Goal: Information Seeking & Learning: Learn about a topic

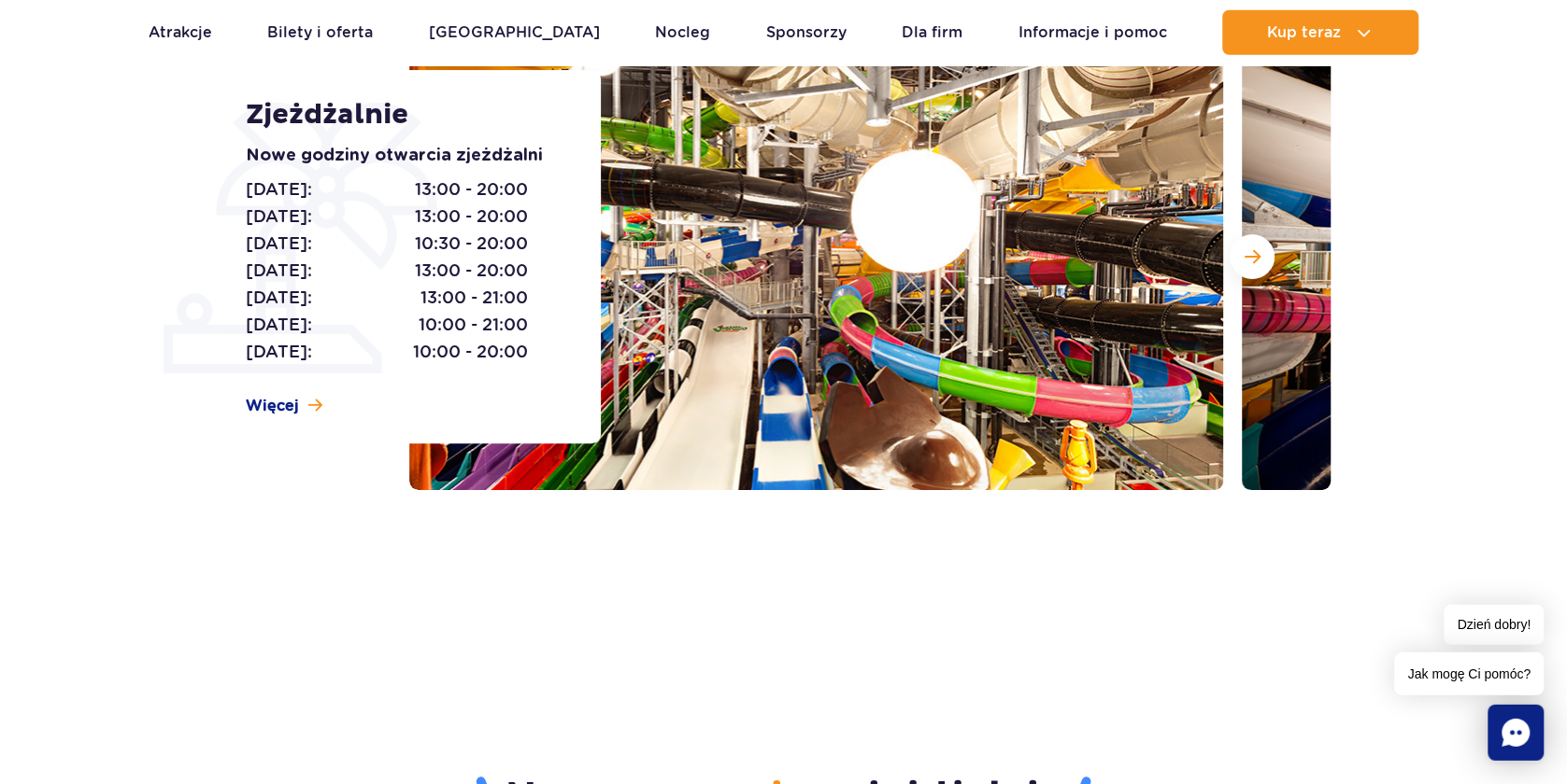
scroll to position [303, 0]
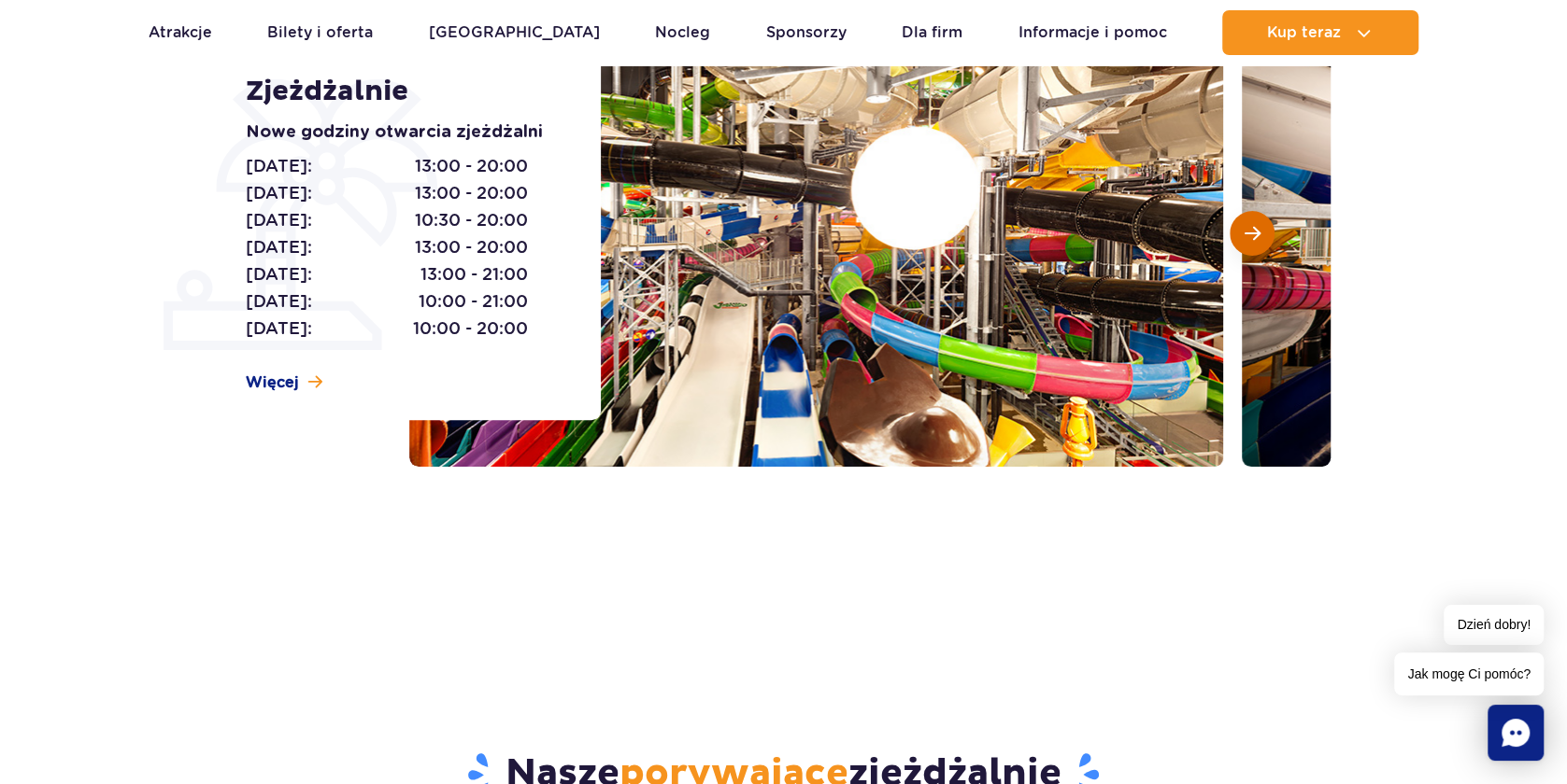
click at [1256, 240] on span "Następny slajd" at bounding box center [1252, 233] width 16 height 17
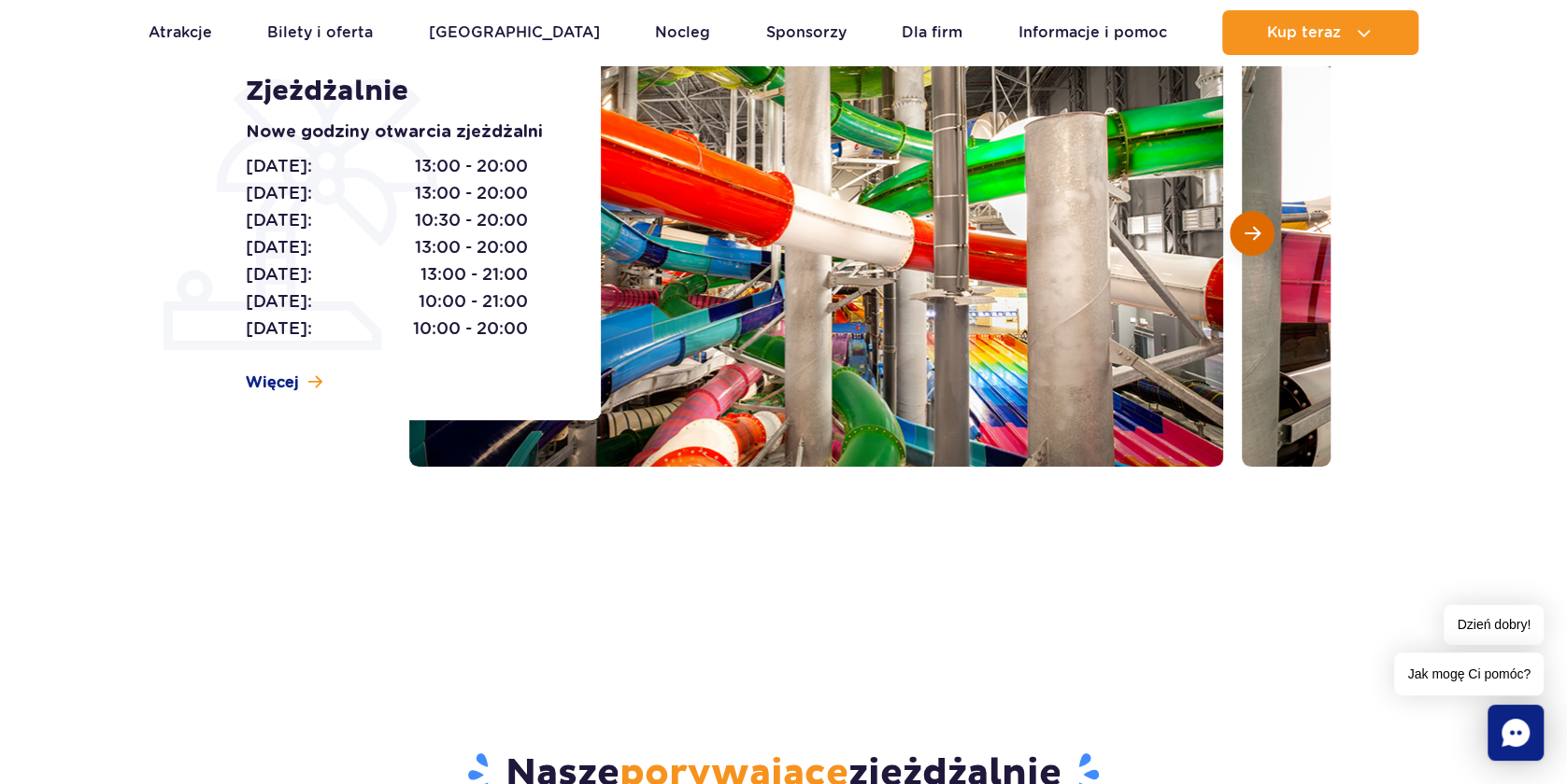
click at [1256, 240] on span "Następny slajd" at bounding box center [1252, 233] width 16 height 17
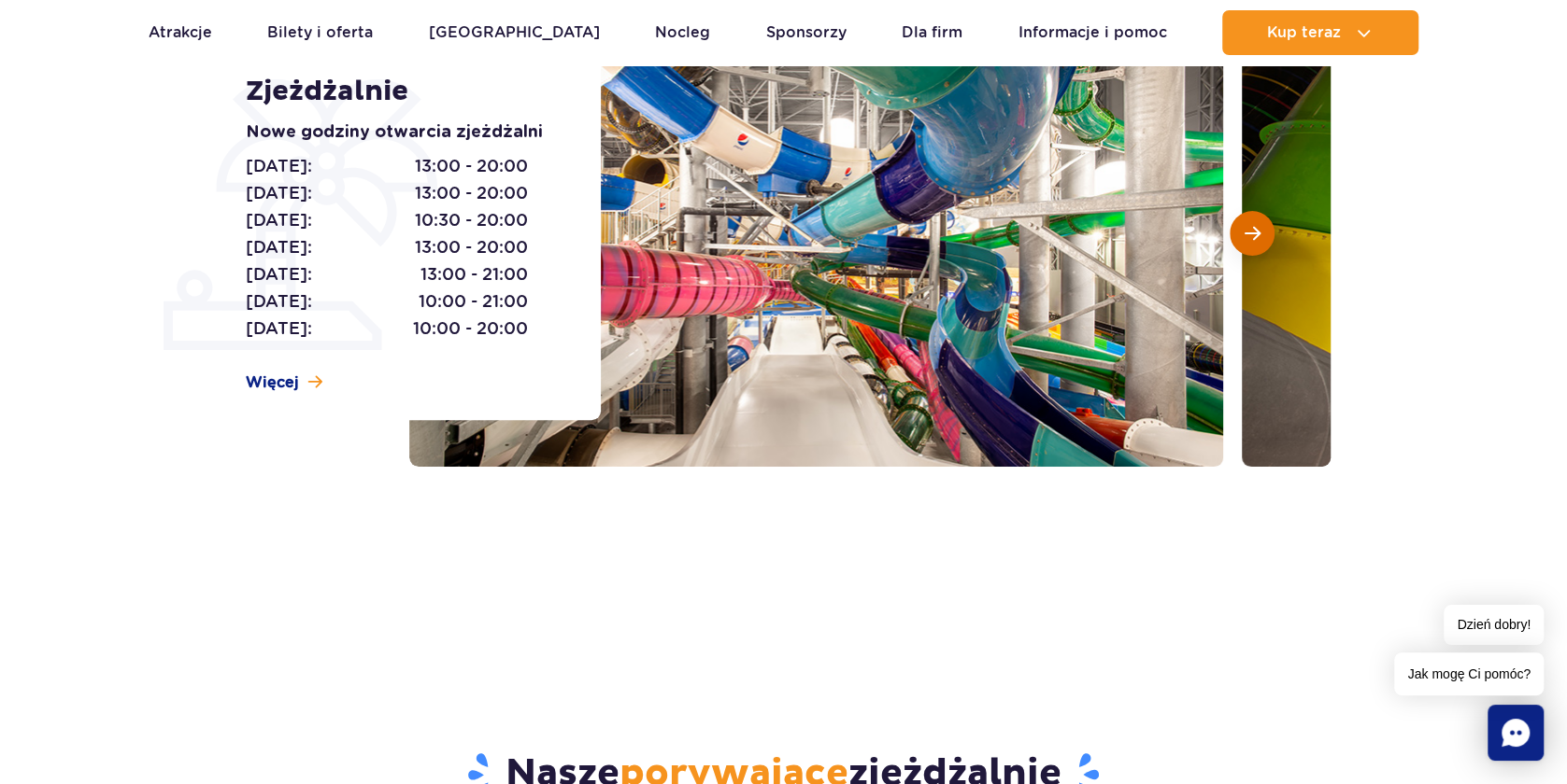
click at [1256, 240] on span "Następny slajd" at bounding box center [1252, 233] width 16 height 17
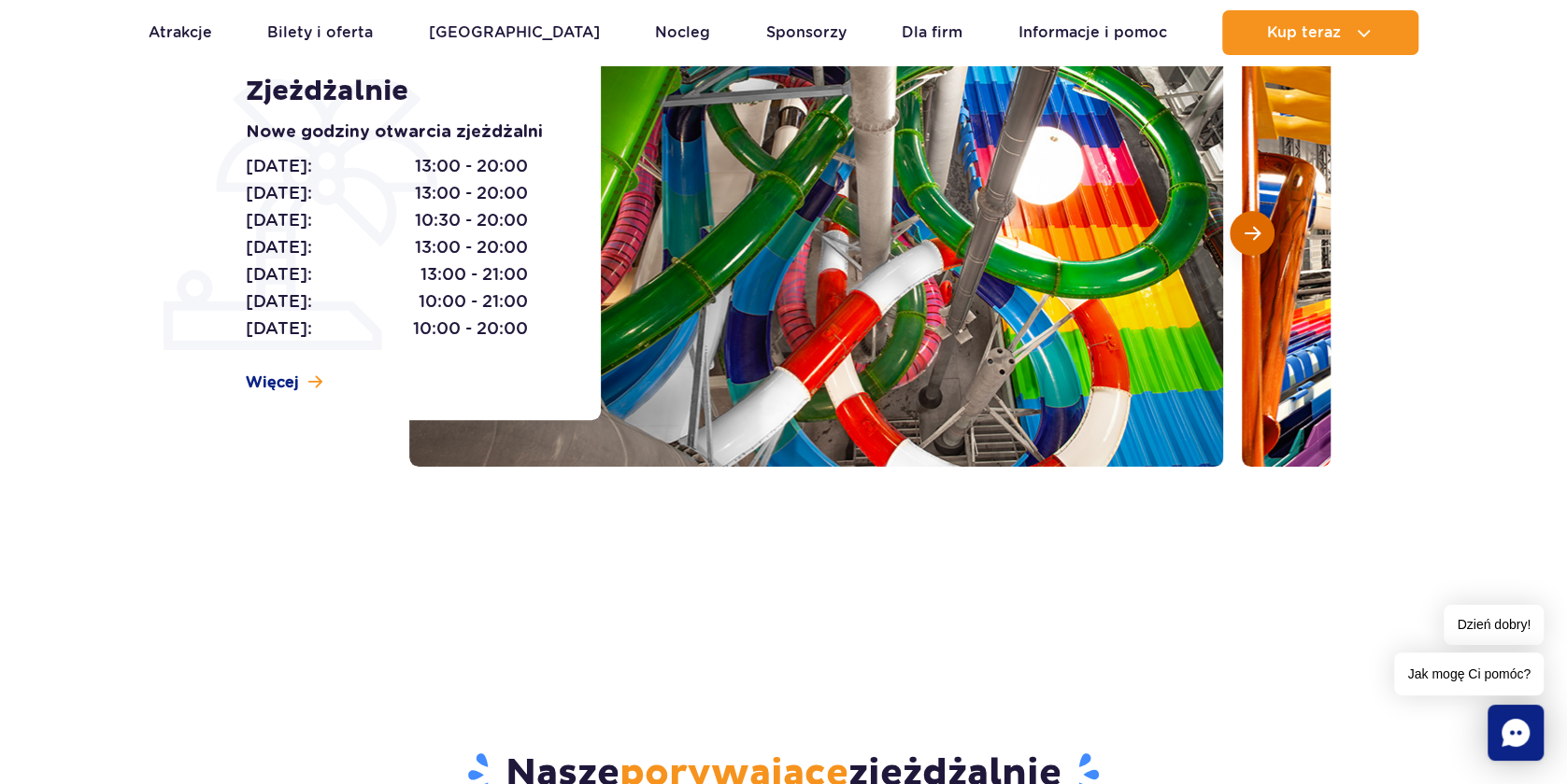
click at [1256, 240] on span "Następny slajd" at bounding box center [1252, 233] width 16 height 17
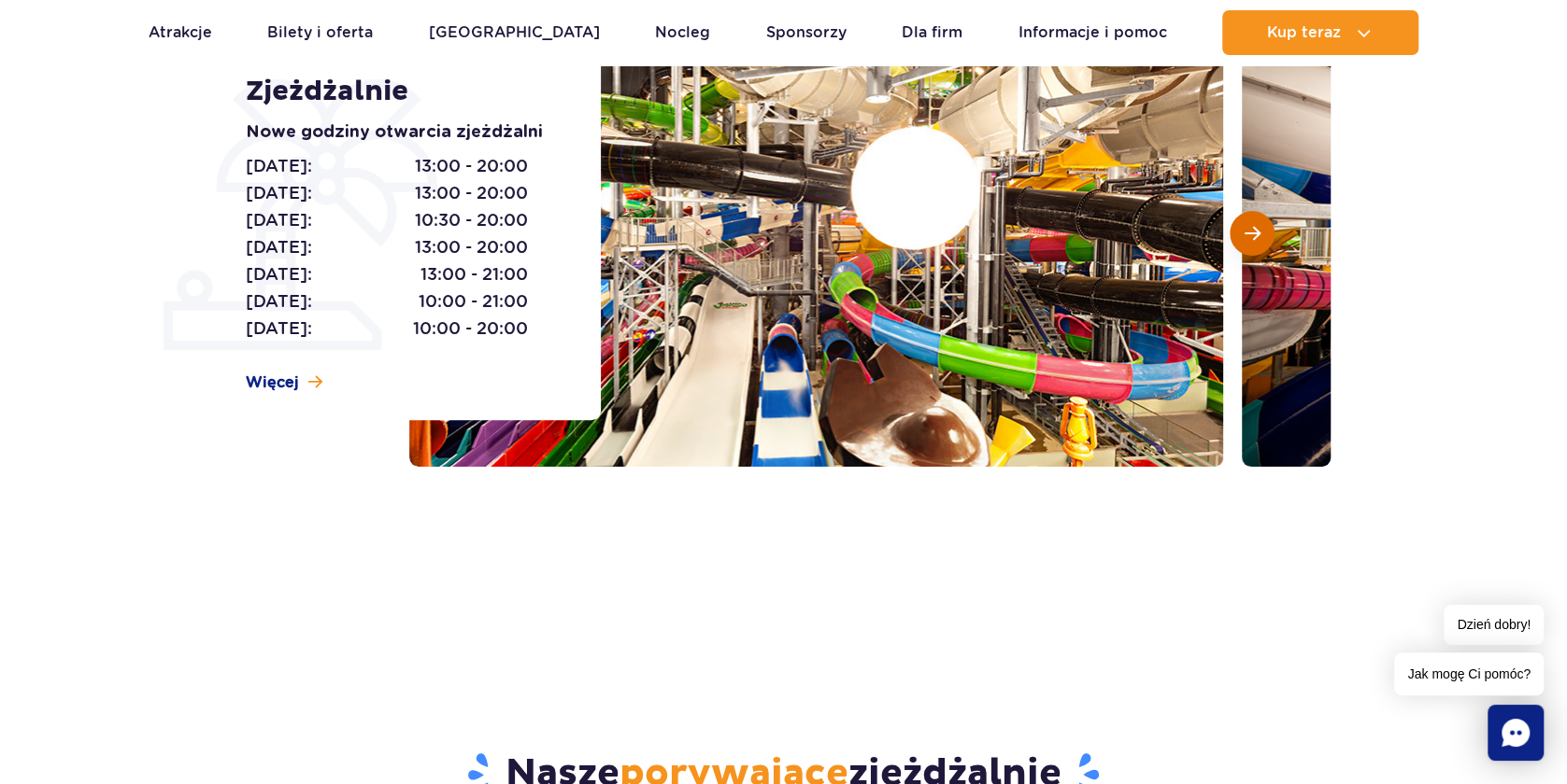
click at [1256, 240] on span "Następny slajd" at bounding box center [1252, 233] width 16 height 17
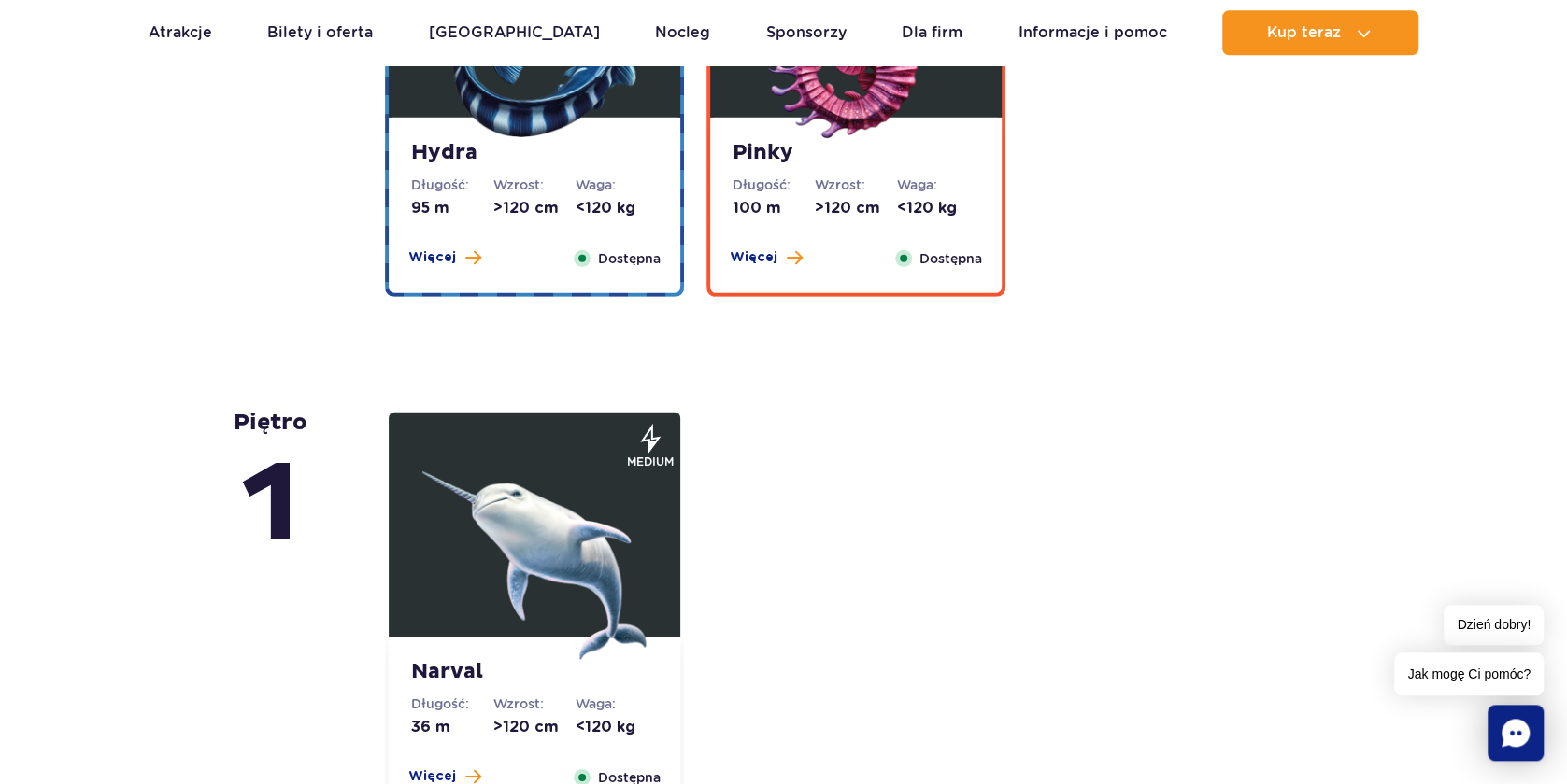
scroll to position [3934, 0]
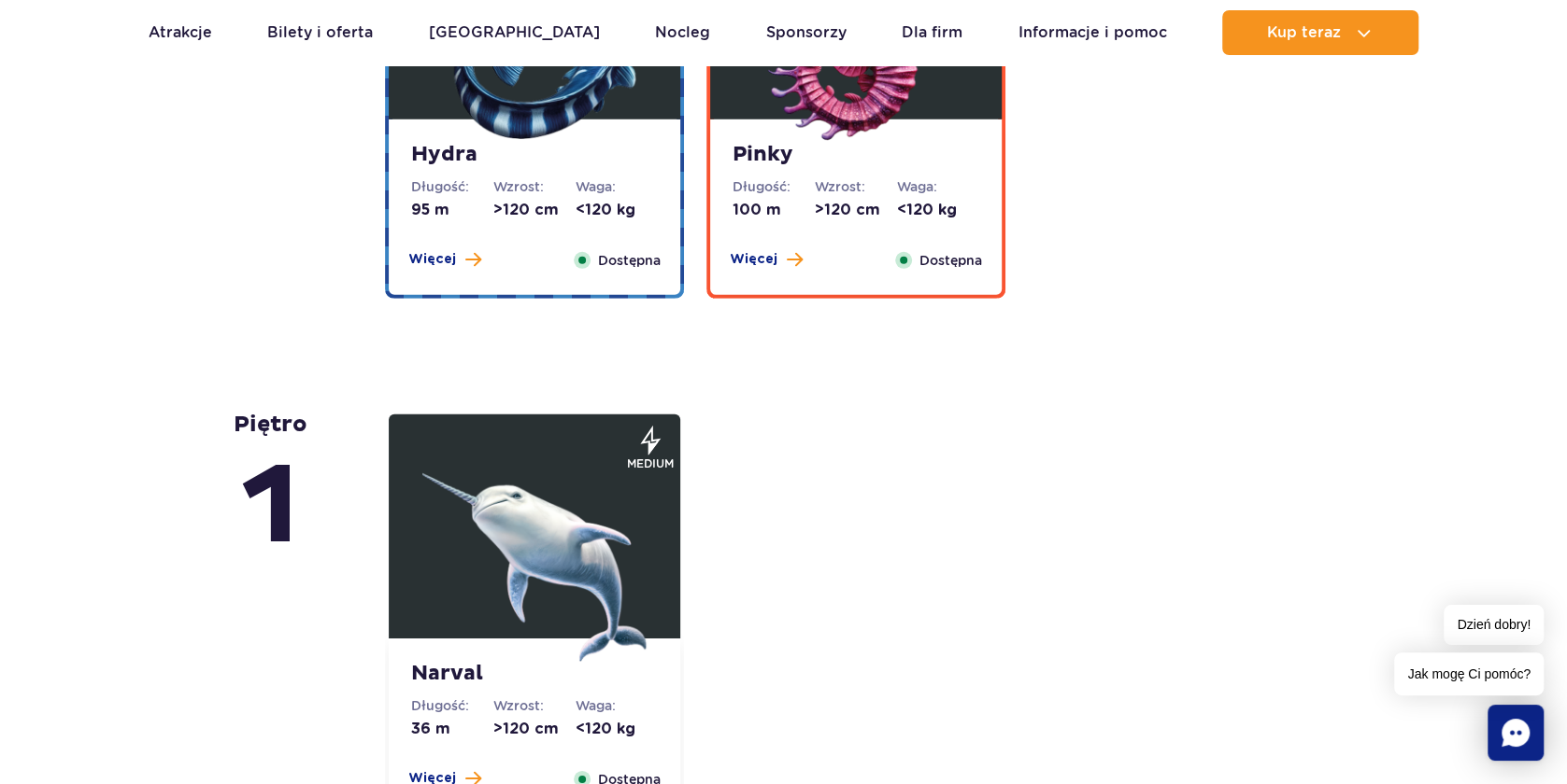
click at [547, 176] on div "Hydra Długość: 95 m Wzrost: >120 cm Waga: <120 kg Więcej Zamknij Dostępna" at bounding box center [534, 206] width 292 height 176
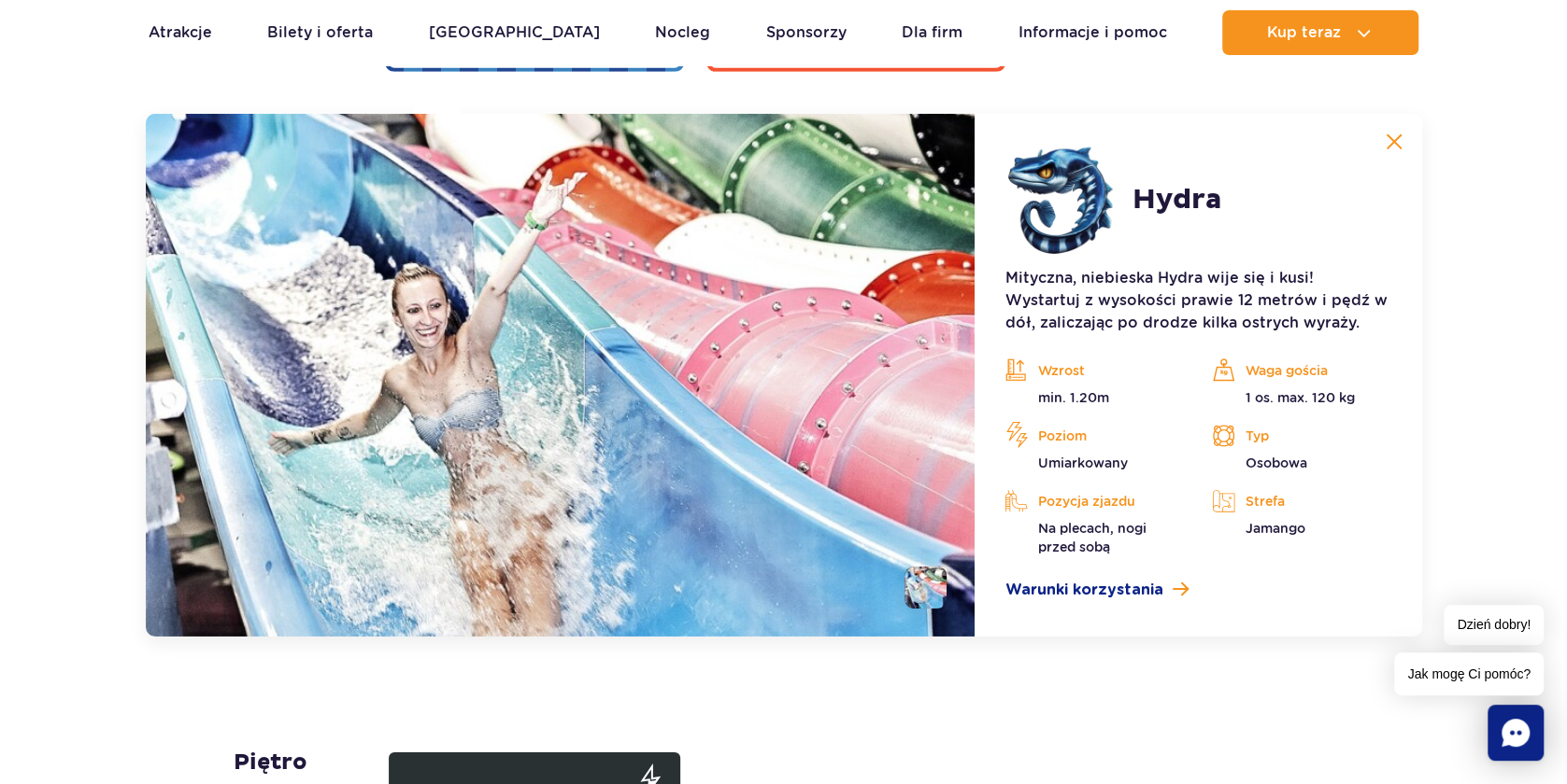
scroll to position [4161, 0]
click at [1101, 588] on span "Warunki korzystania" at bounding box center [1083, 589] width 158 height 23
click at [1385, 135] on button at bounding box center [1394, 141] width 38 height 38
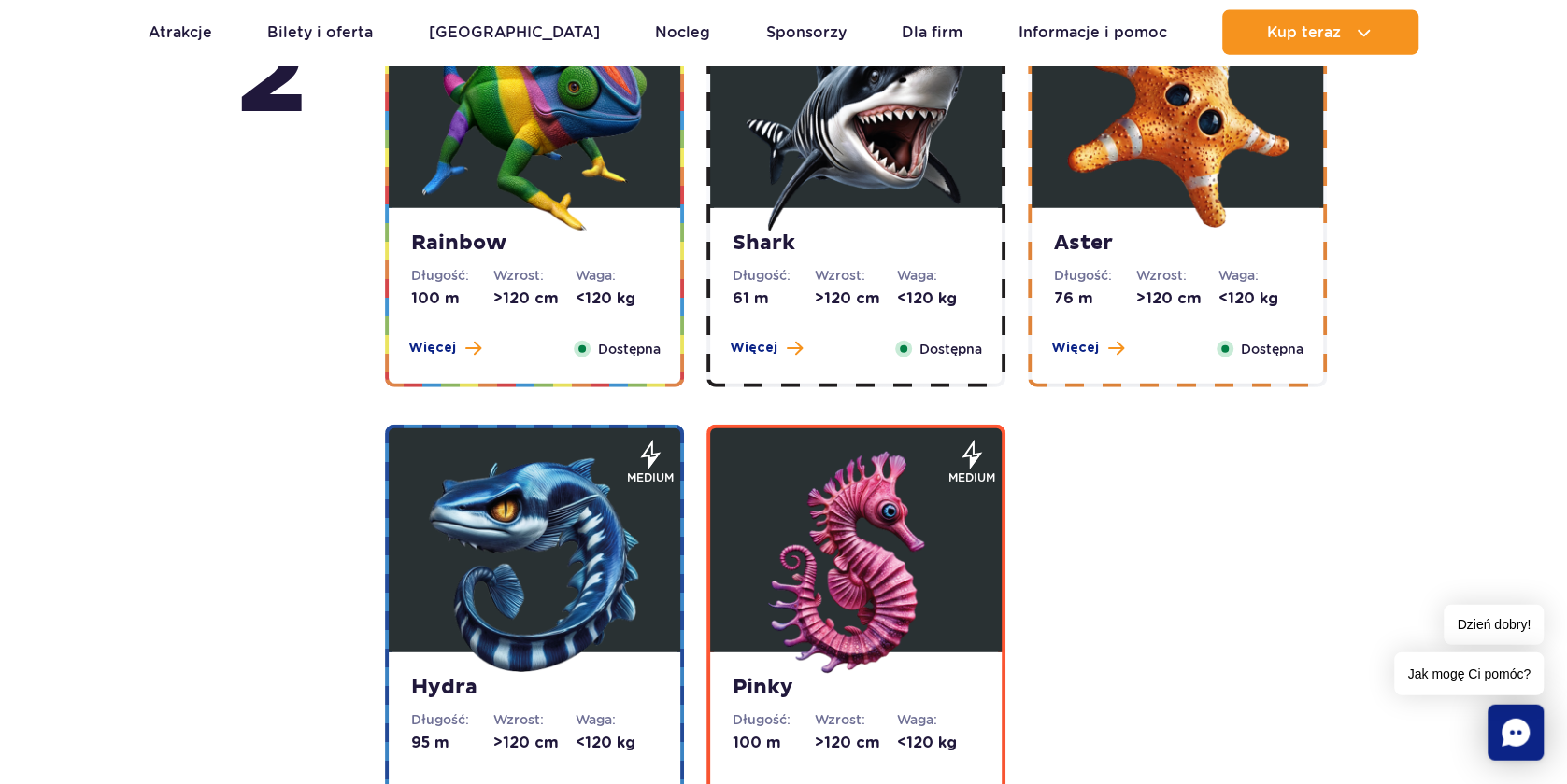
scroll to position [3354, 0]
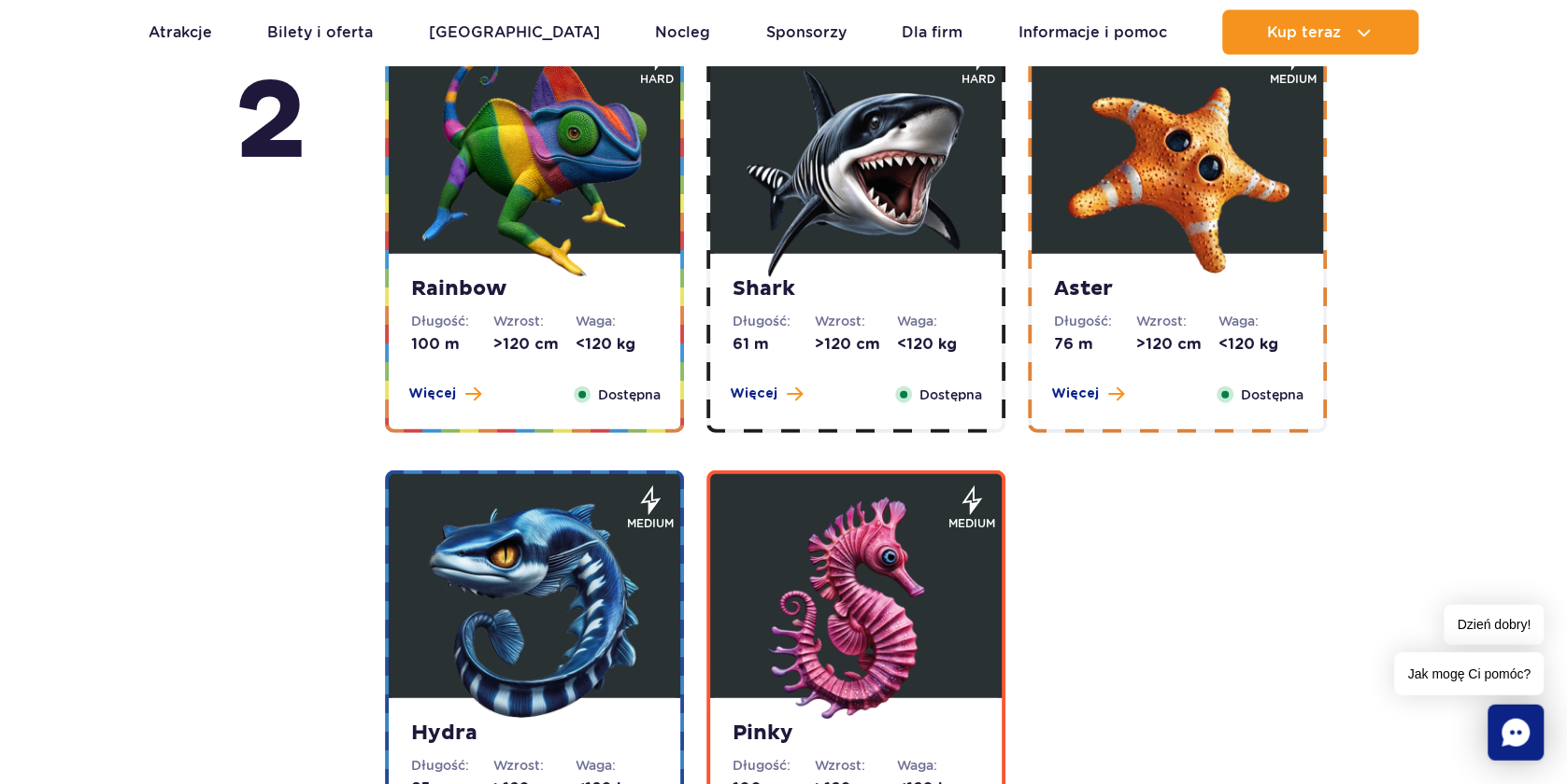
click at [883, 355] on div "Shark Długość: 61 m Wzrost: >120 cm Waga: <120 kg Więcej Zamknij Dostępna" at bounding box center [856, 341] width 292 height 176
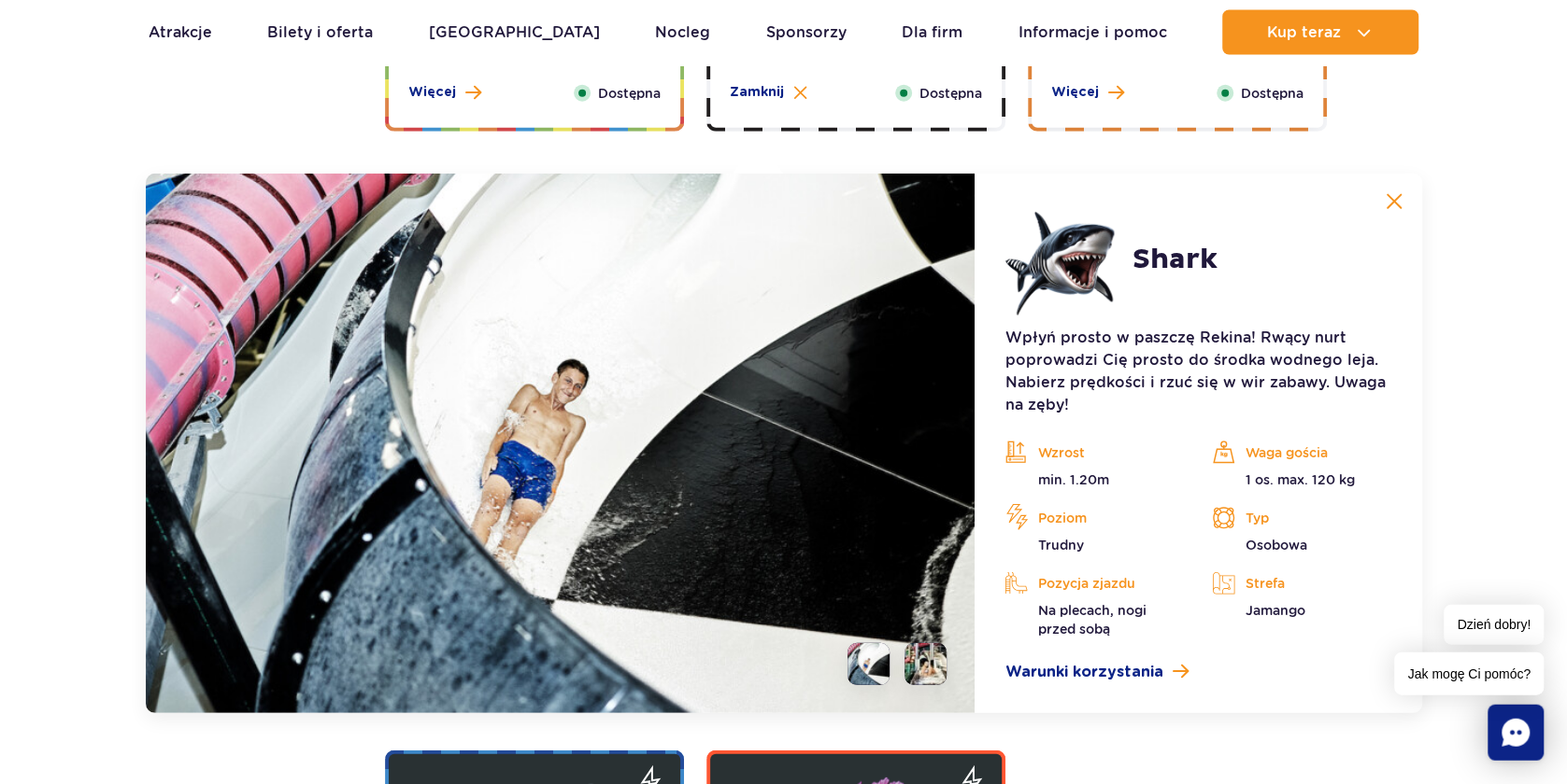
scroll to position [3617, 0]
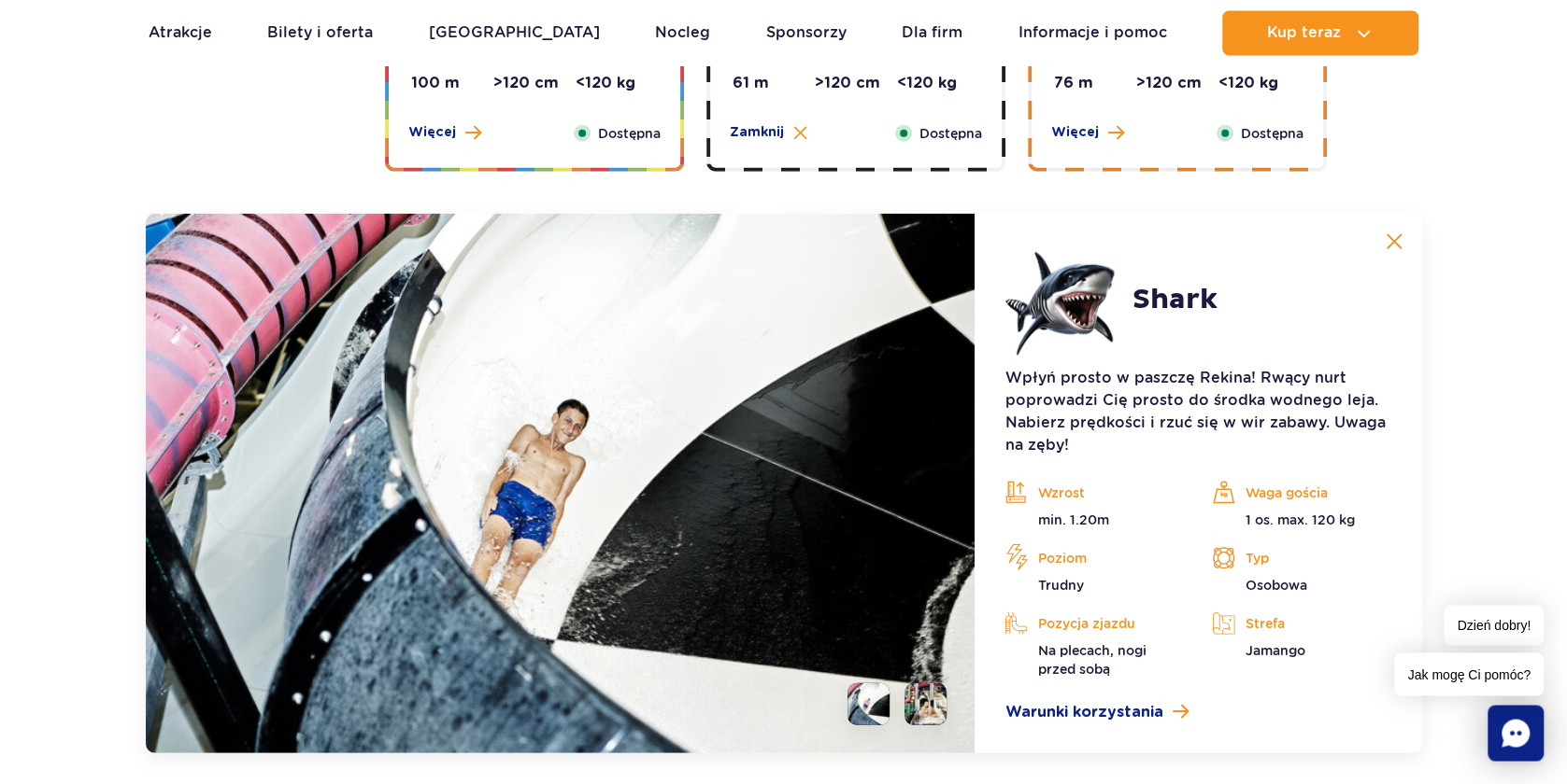
click at [1404, 232] on button at bounding box center [1394, 241] width 38 height 38
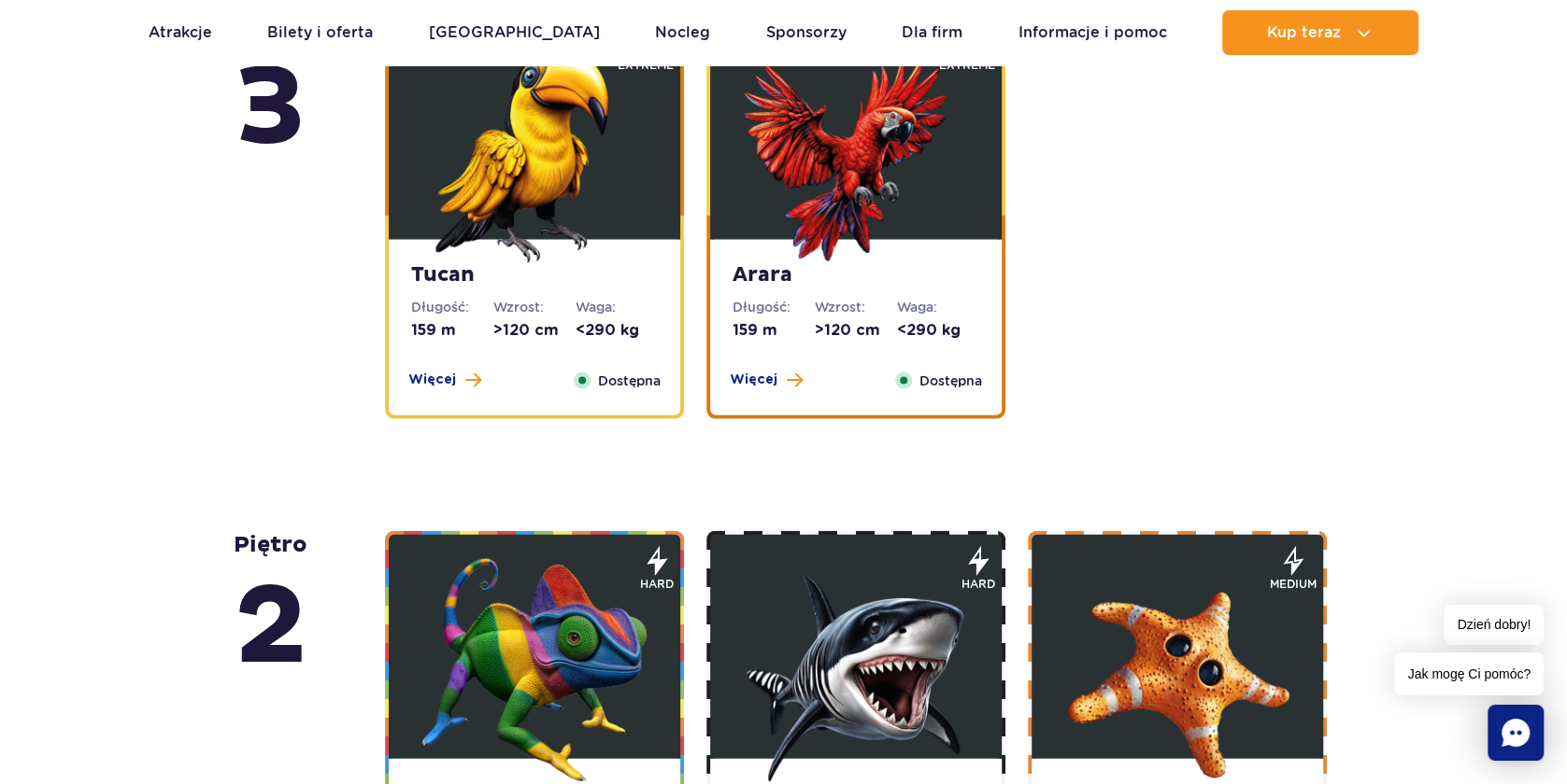
scroll to position [2709, 0]
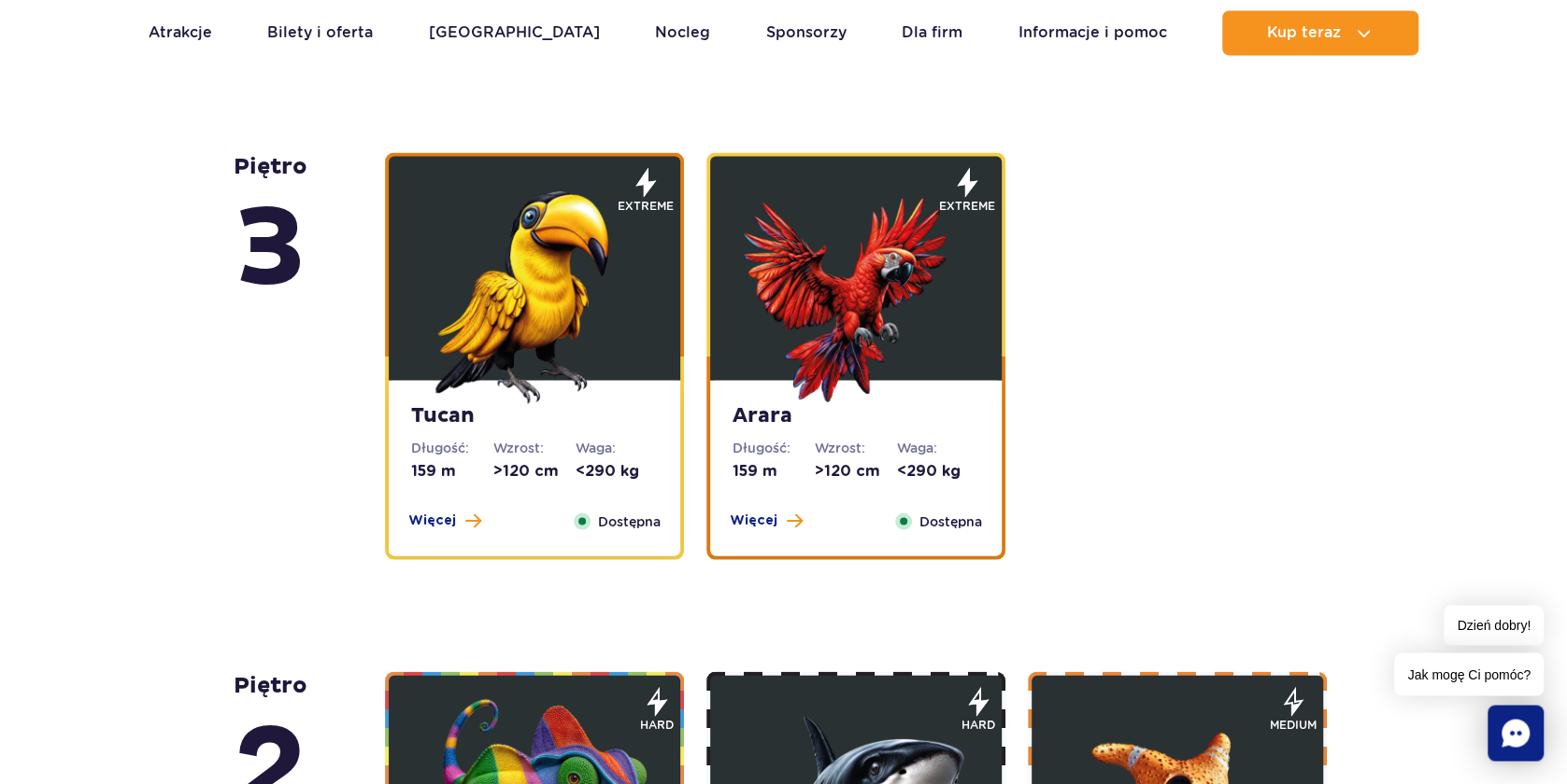
click at [849, 345] on img at bounding box center [856, 292] width 224 height 224
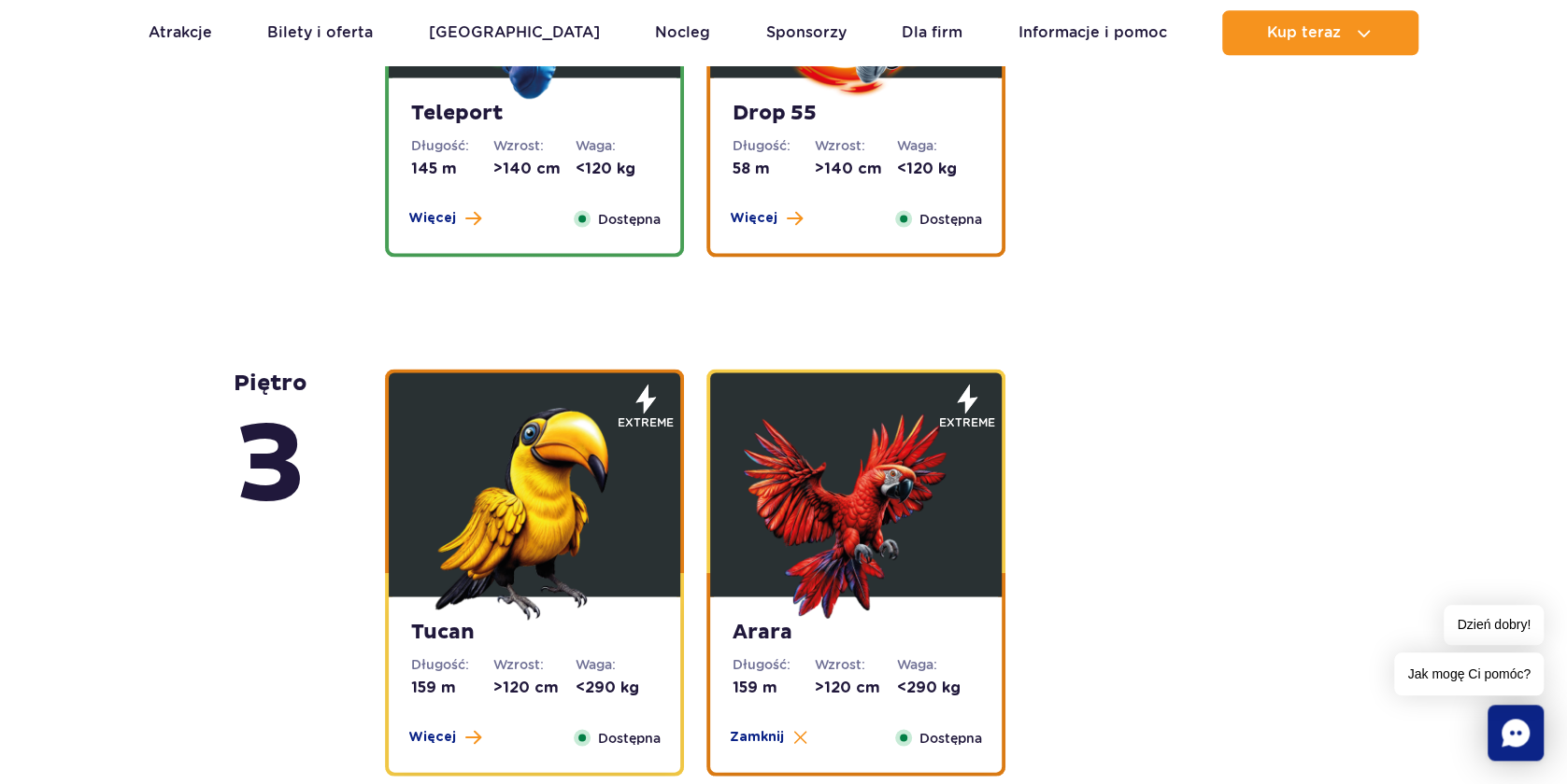
scroll to position [2190, 0]
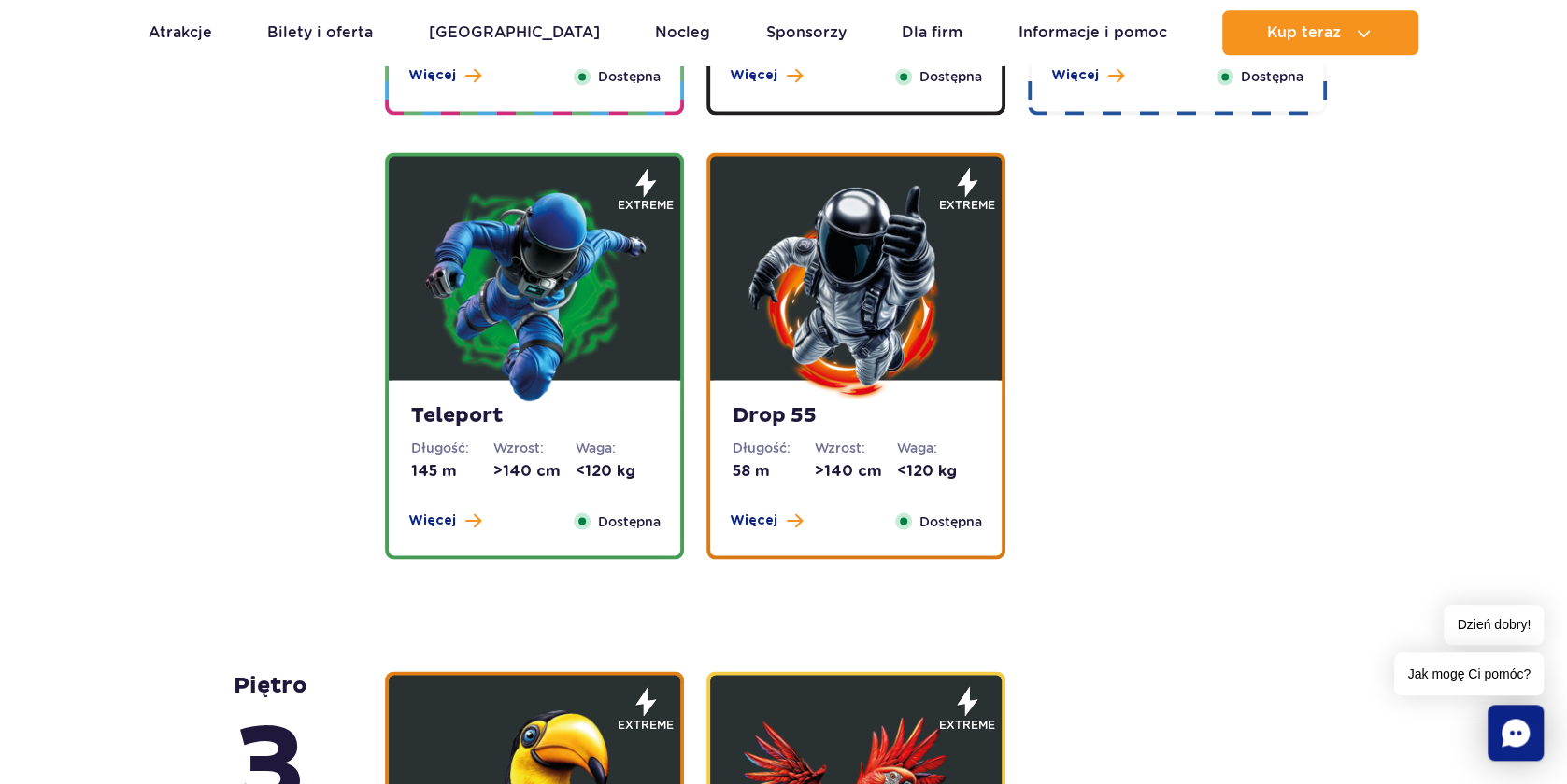
click at [604, 373] on img at bounding box center [534, 292] width 224 height 224
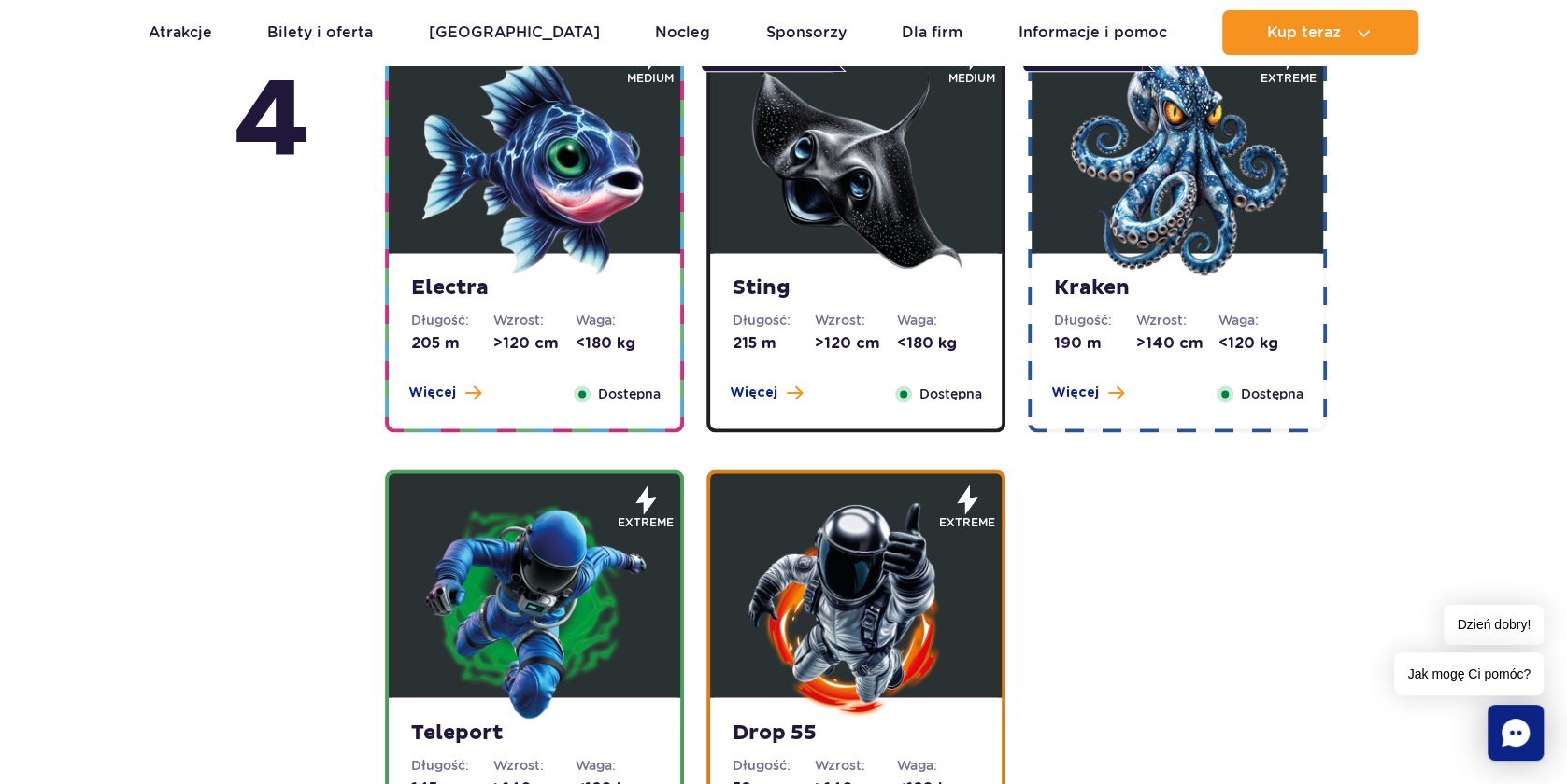
click at [828, 549] on img at bounding box center [856, 609] width 224 height 224
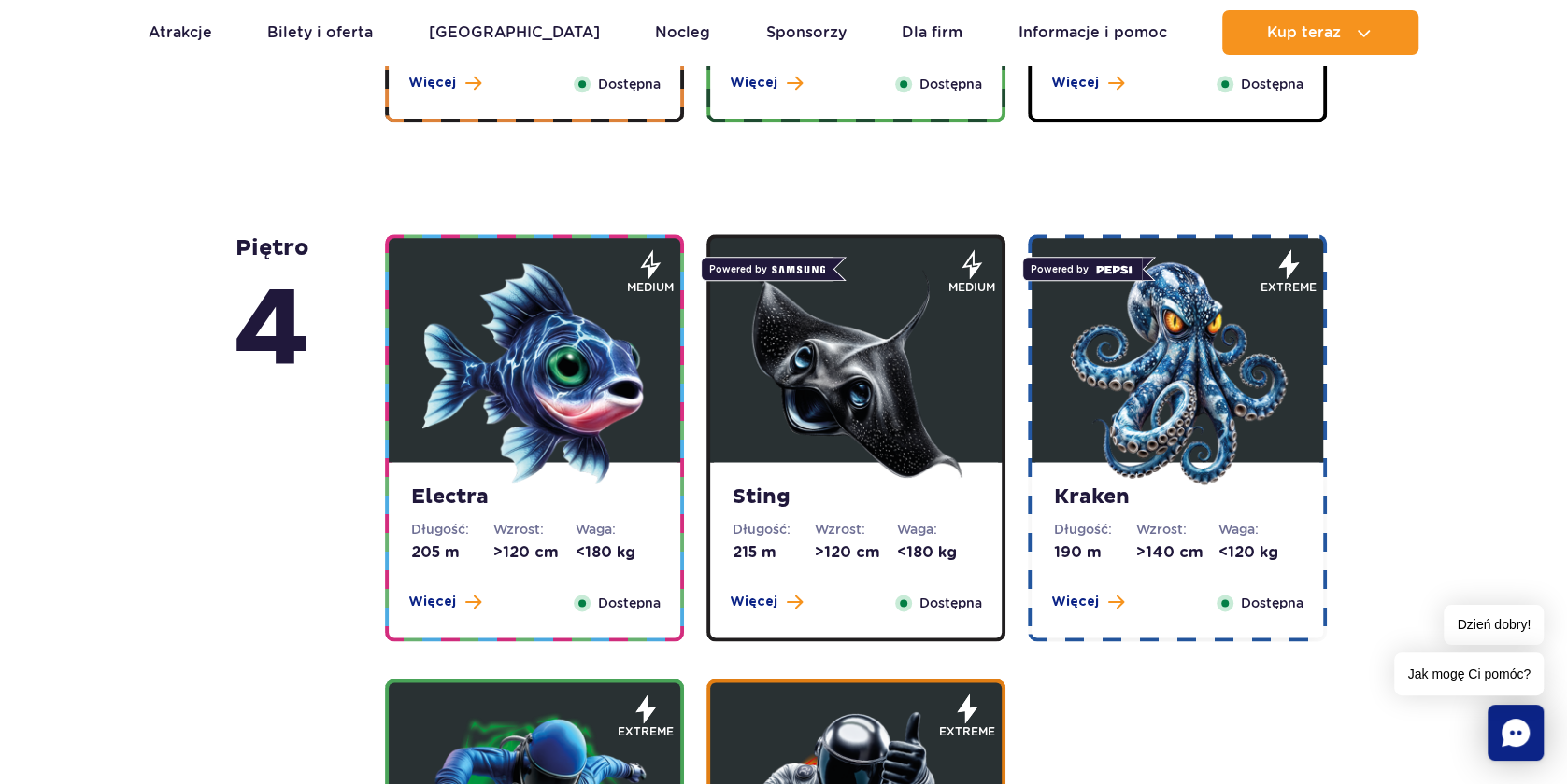
scroll to position [1570, 0]
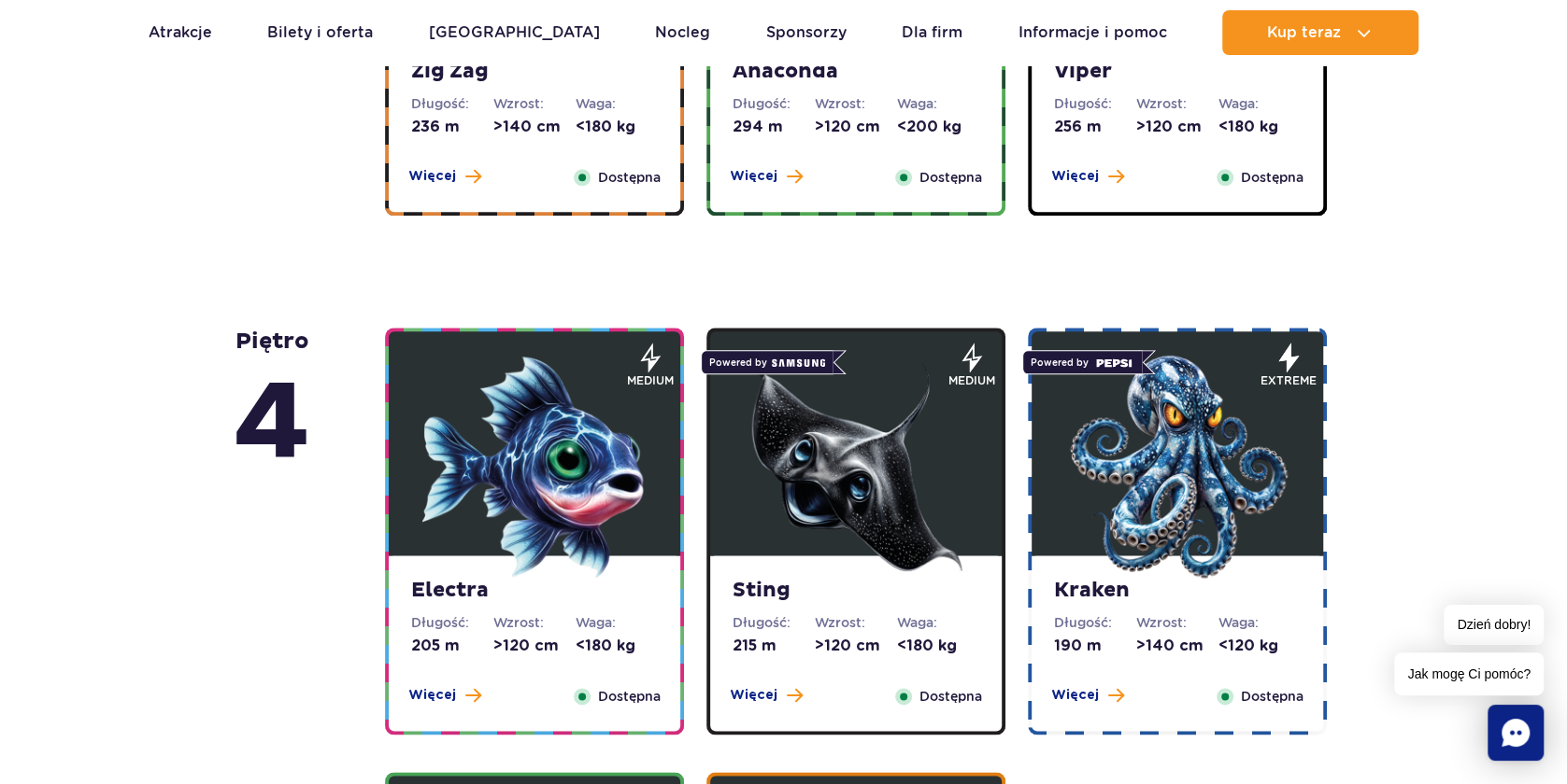
click at [837, 526] on img at bounding box center [856, 467] width 224 height 224
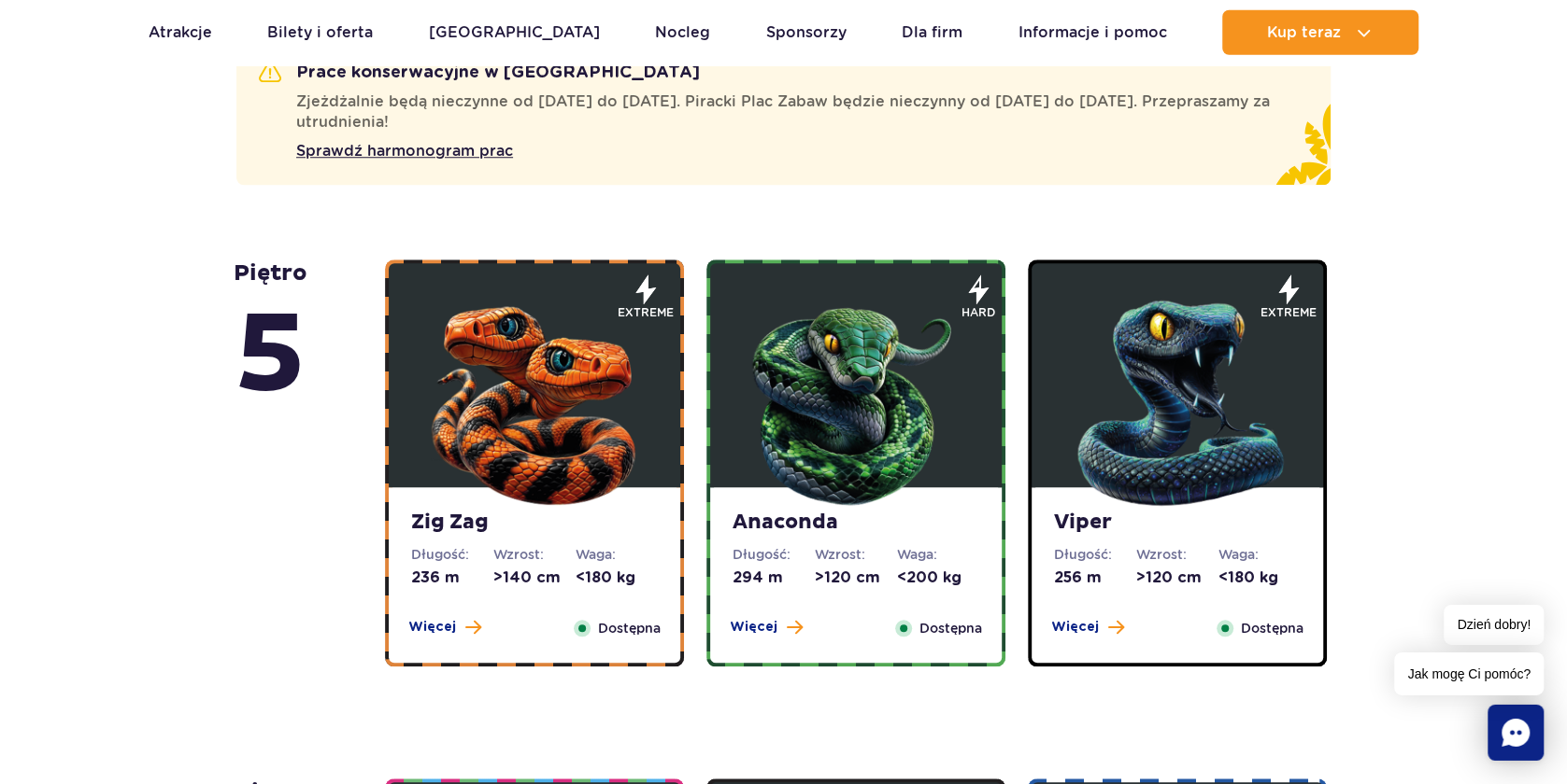
scroll to position [1125, 0]
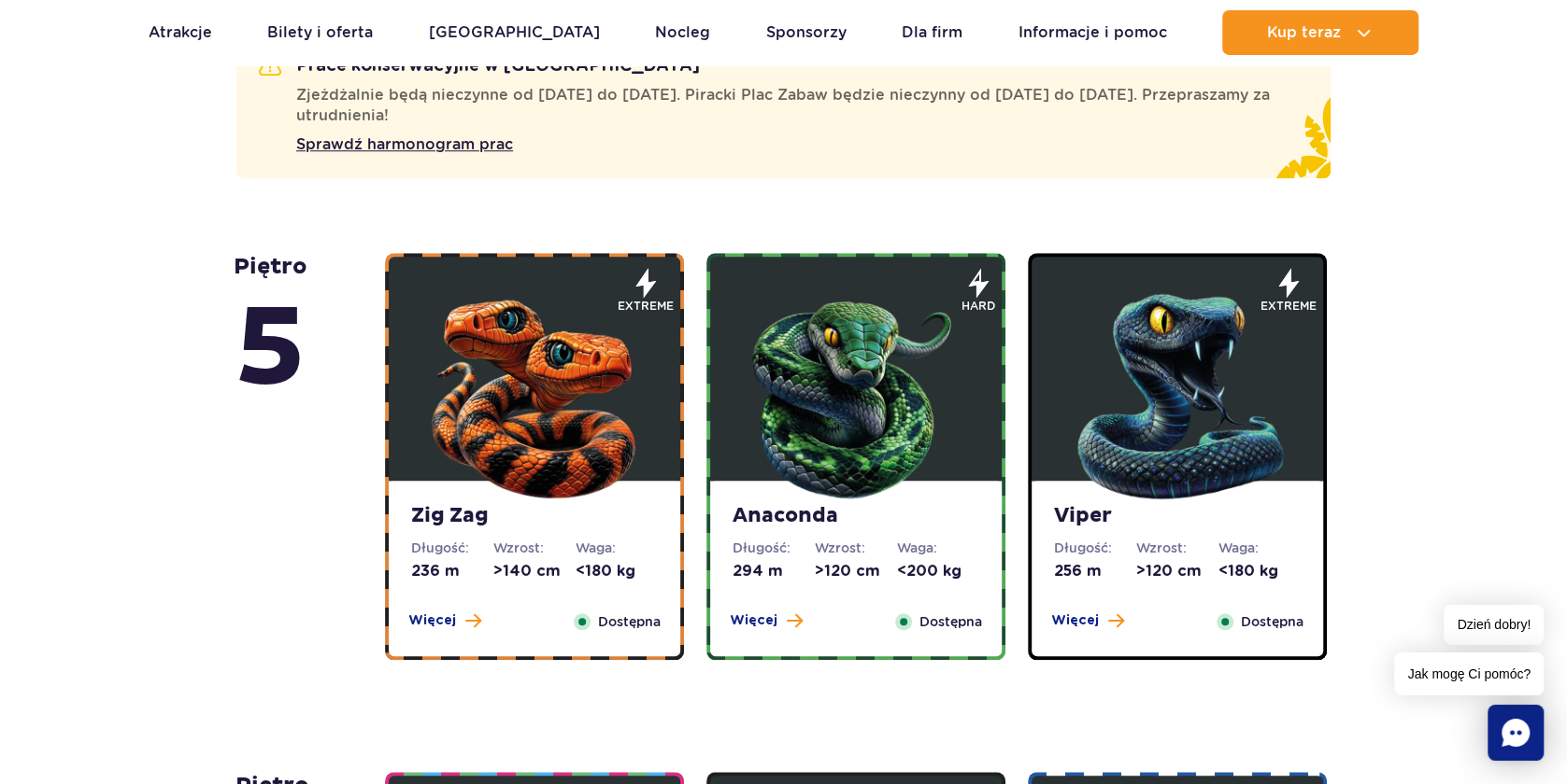
click at [848, 513] on strong "Anaconda" at bounding box center [856, 516] width 246 height 26
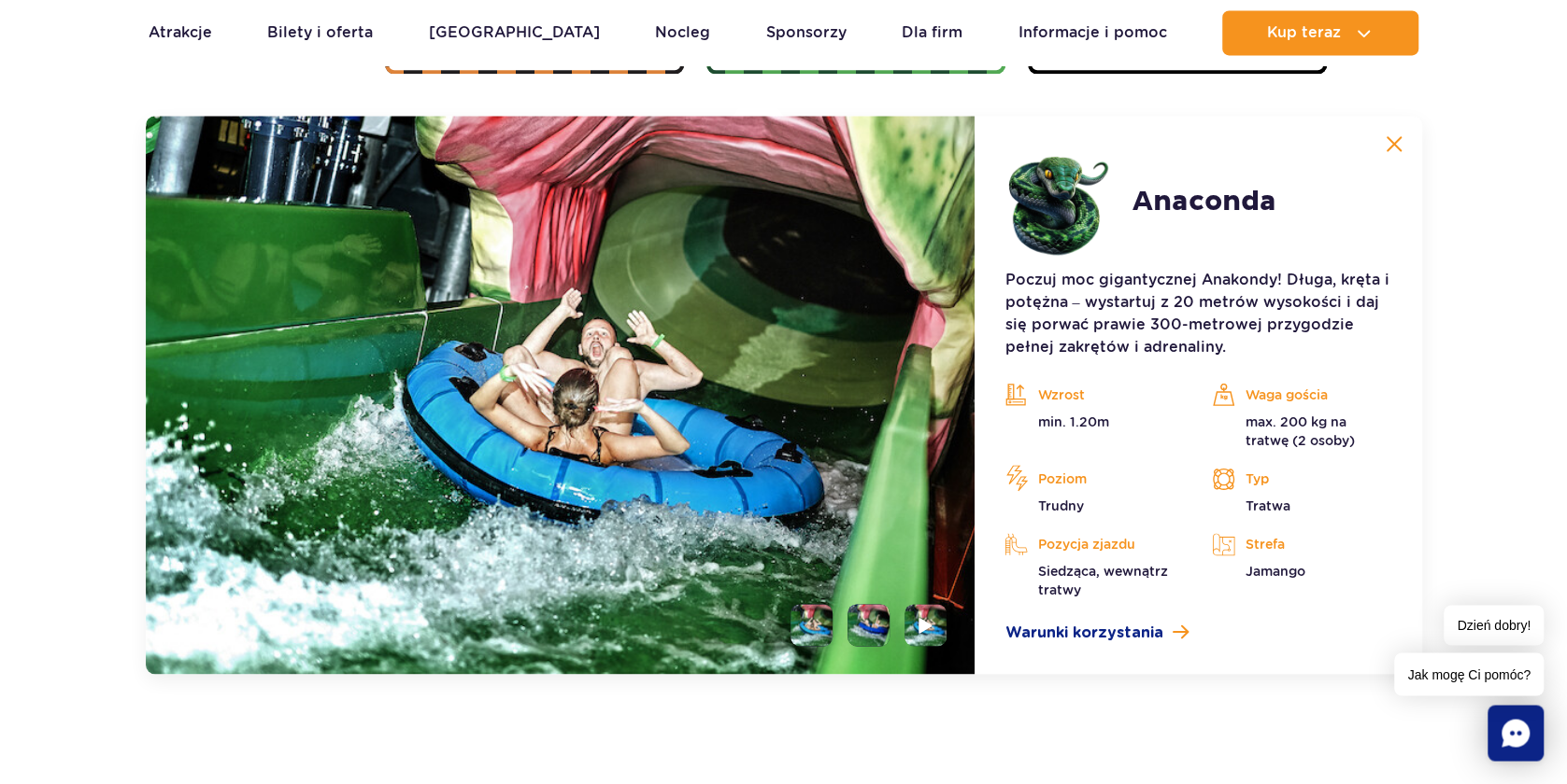
scroll to position [1715, 0]
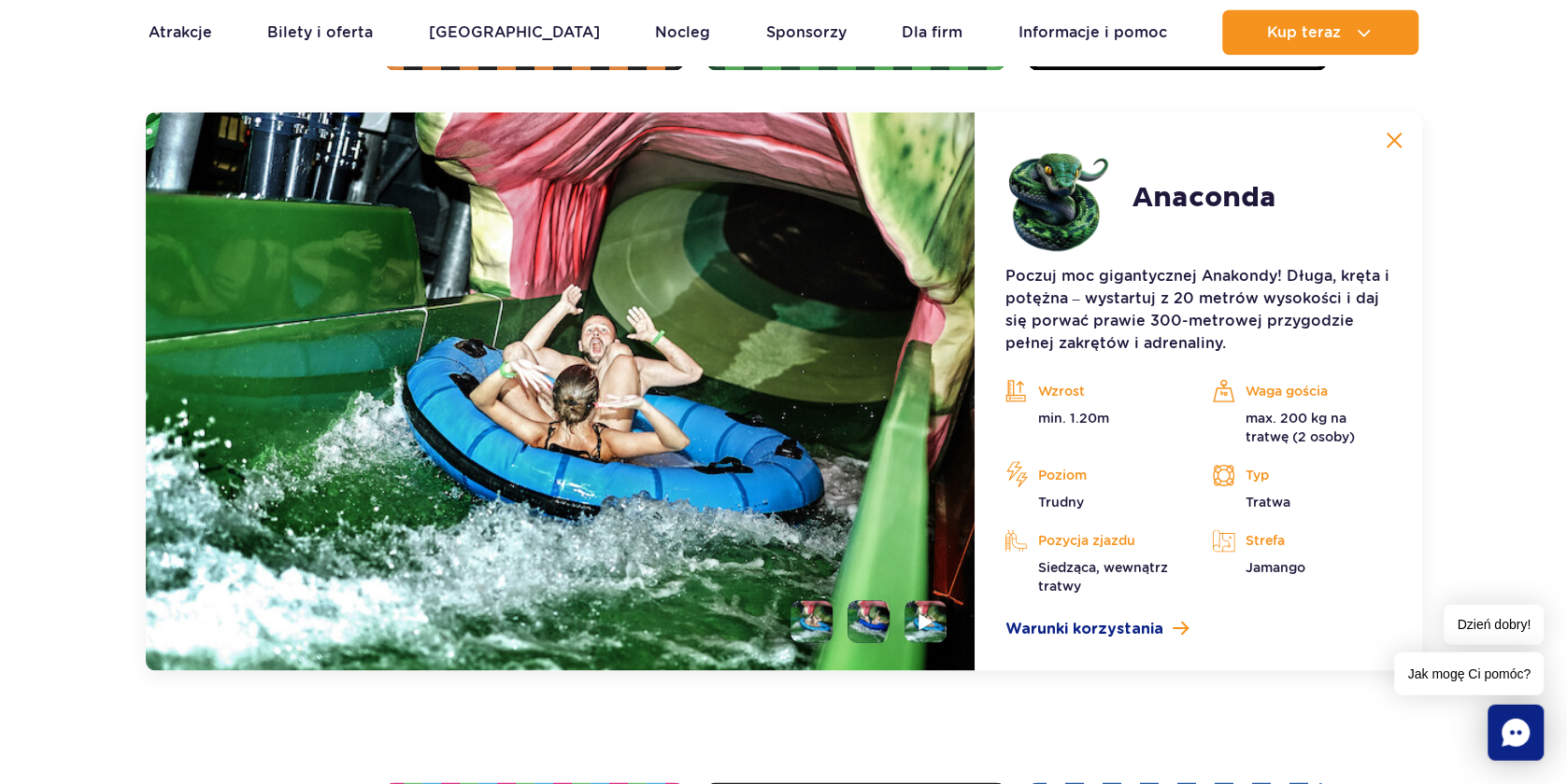
click at [820, 628] on li at bounding box center [811, 622] width 42 height 42
click at [868, 625] on li at bounding box center [869, 622] width 42 height 42
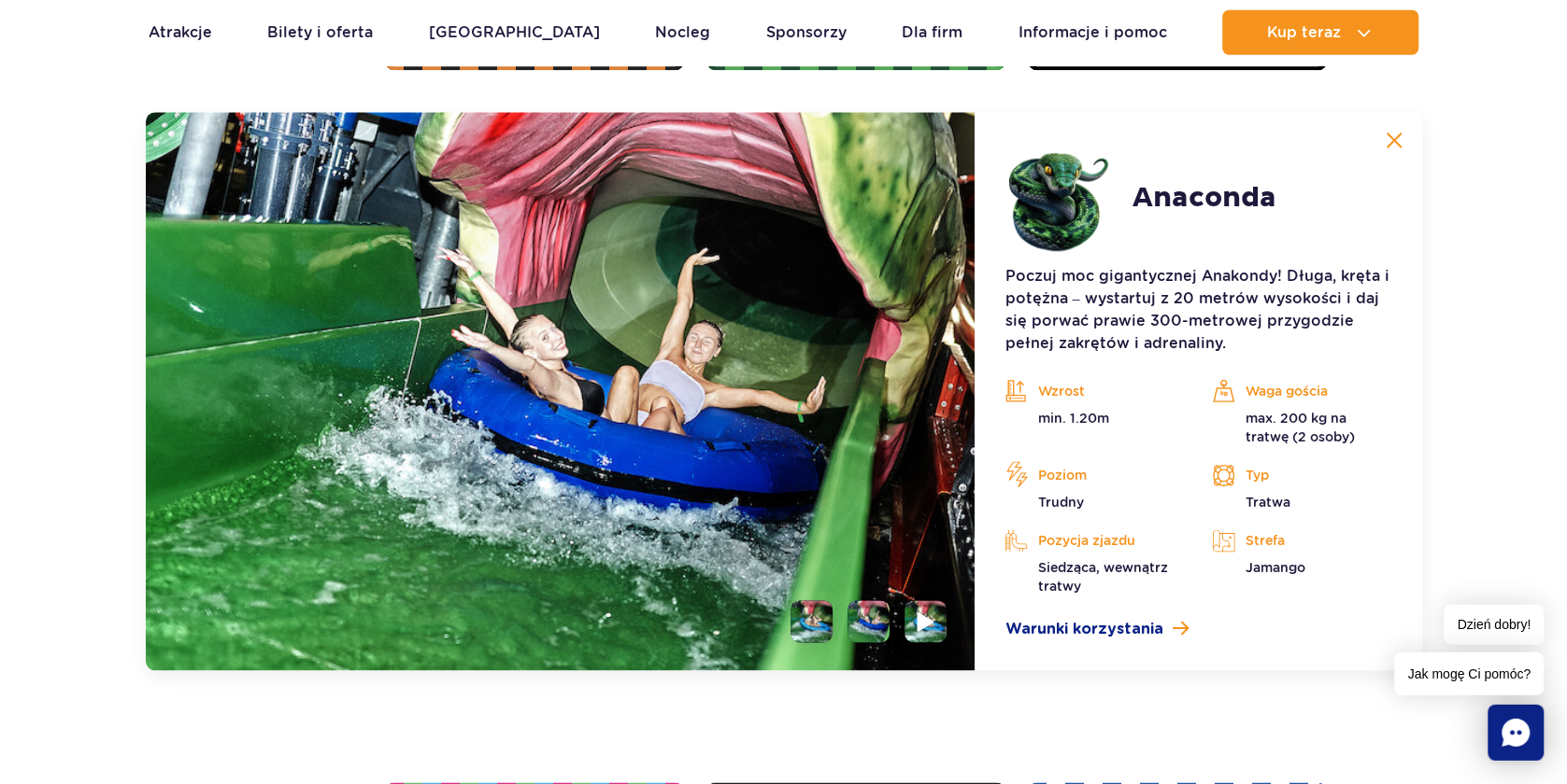
click at [939, 621] on li at bounding box center [926, 622] width 42 height 42
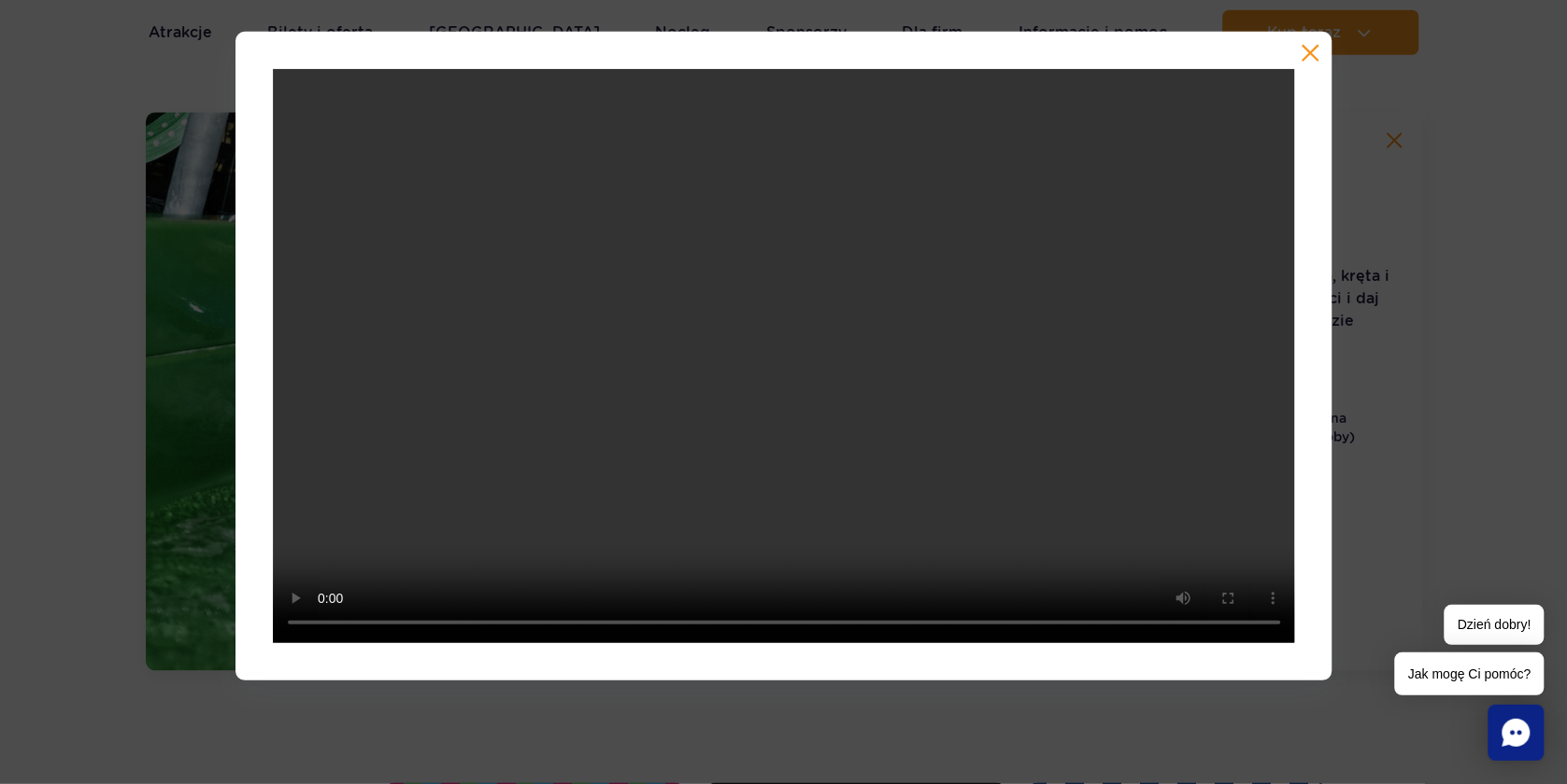
click at [1311, 53] on button "button" at bounding box center [1310, 53] width 19 height 19
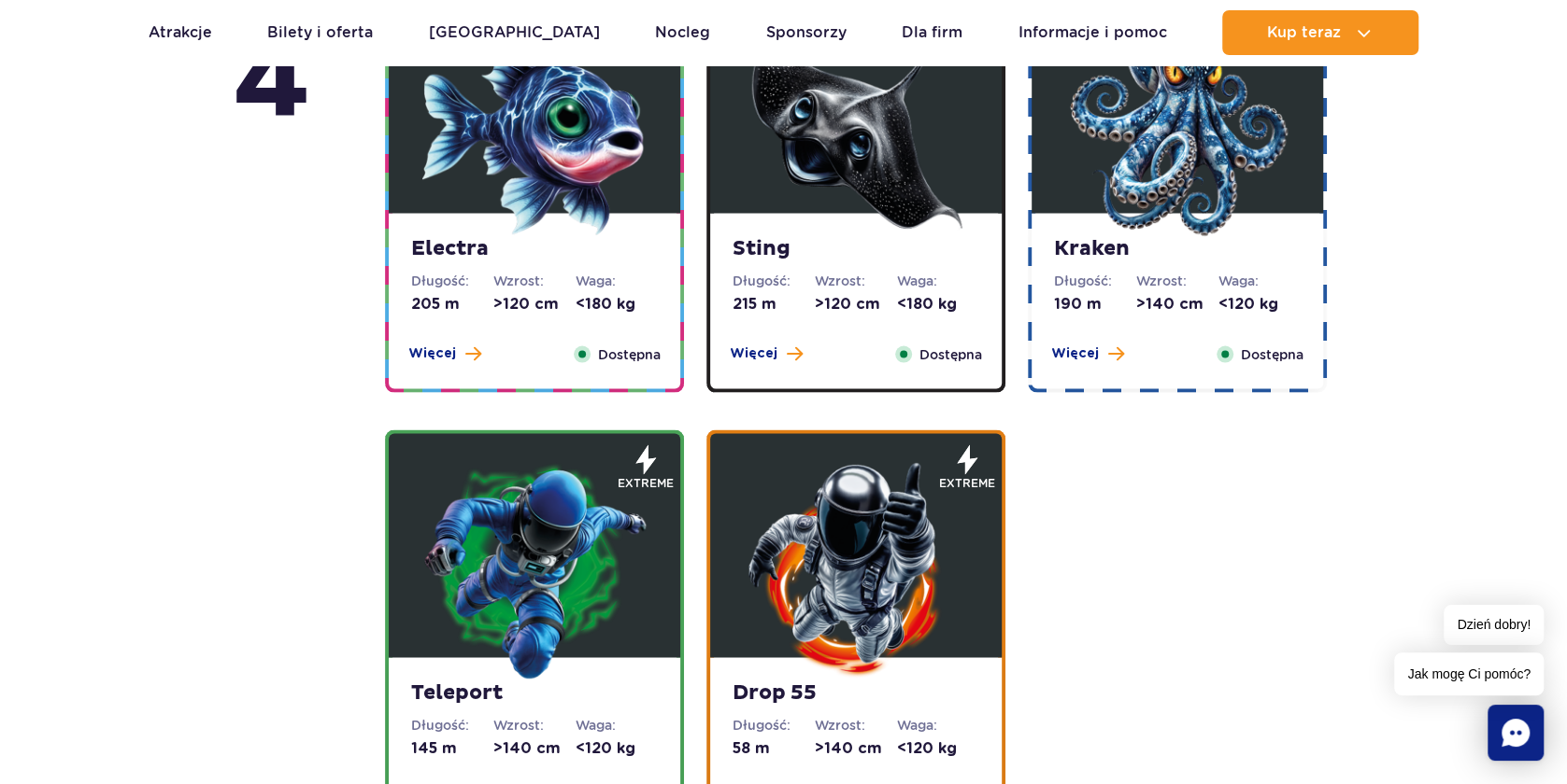
scroll to position [2522, 0]
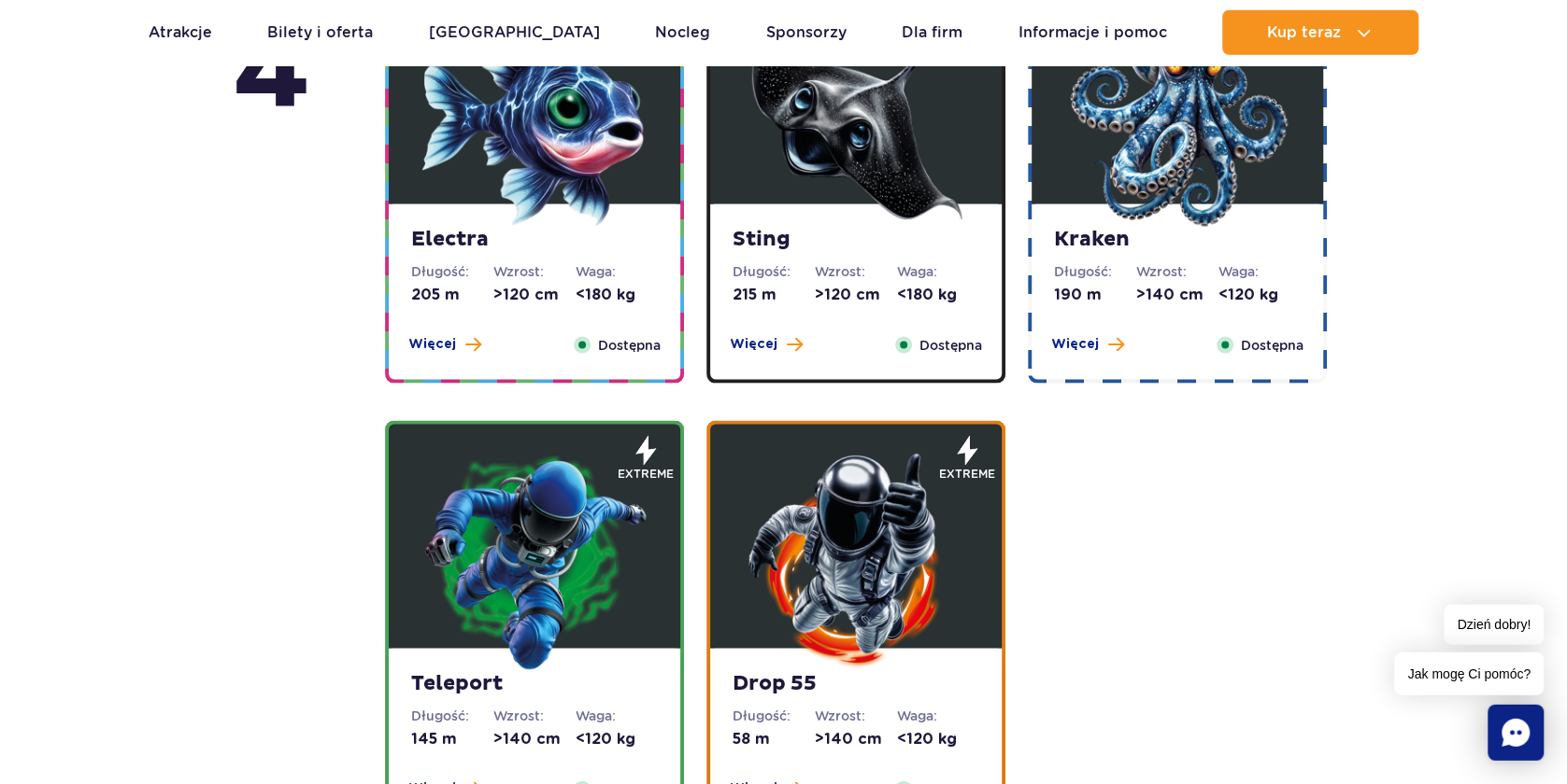
click at [889, 175] on img at bounding box center [856, 116] width 224 height 224
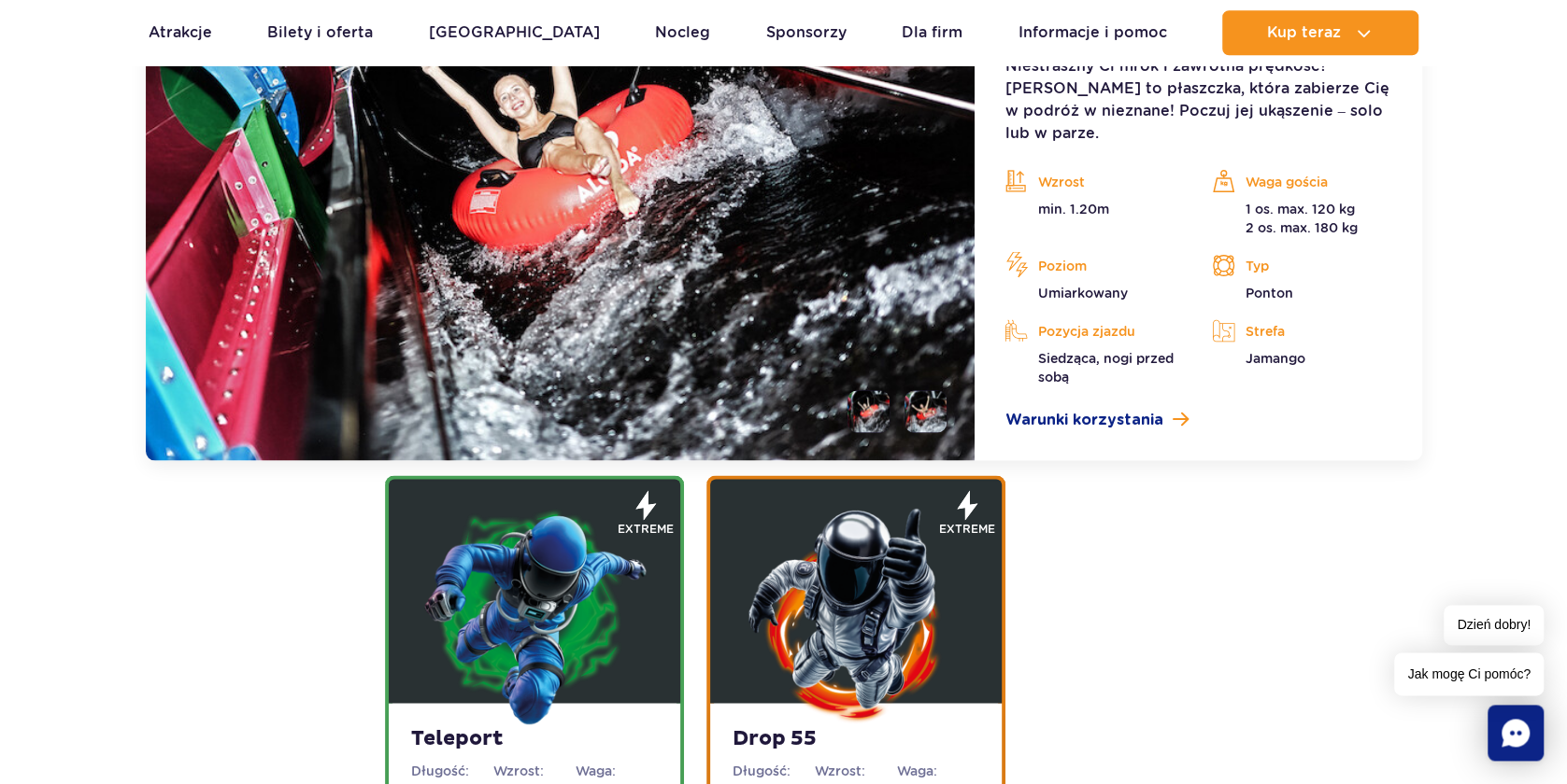
scroll to position [2336, 0]
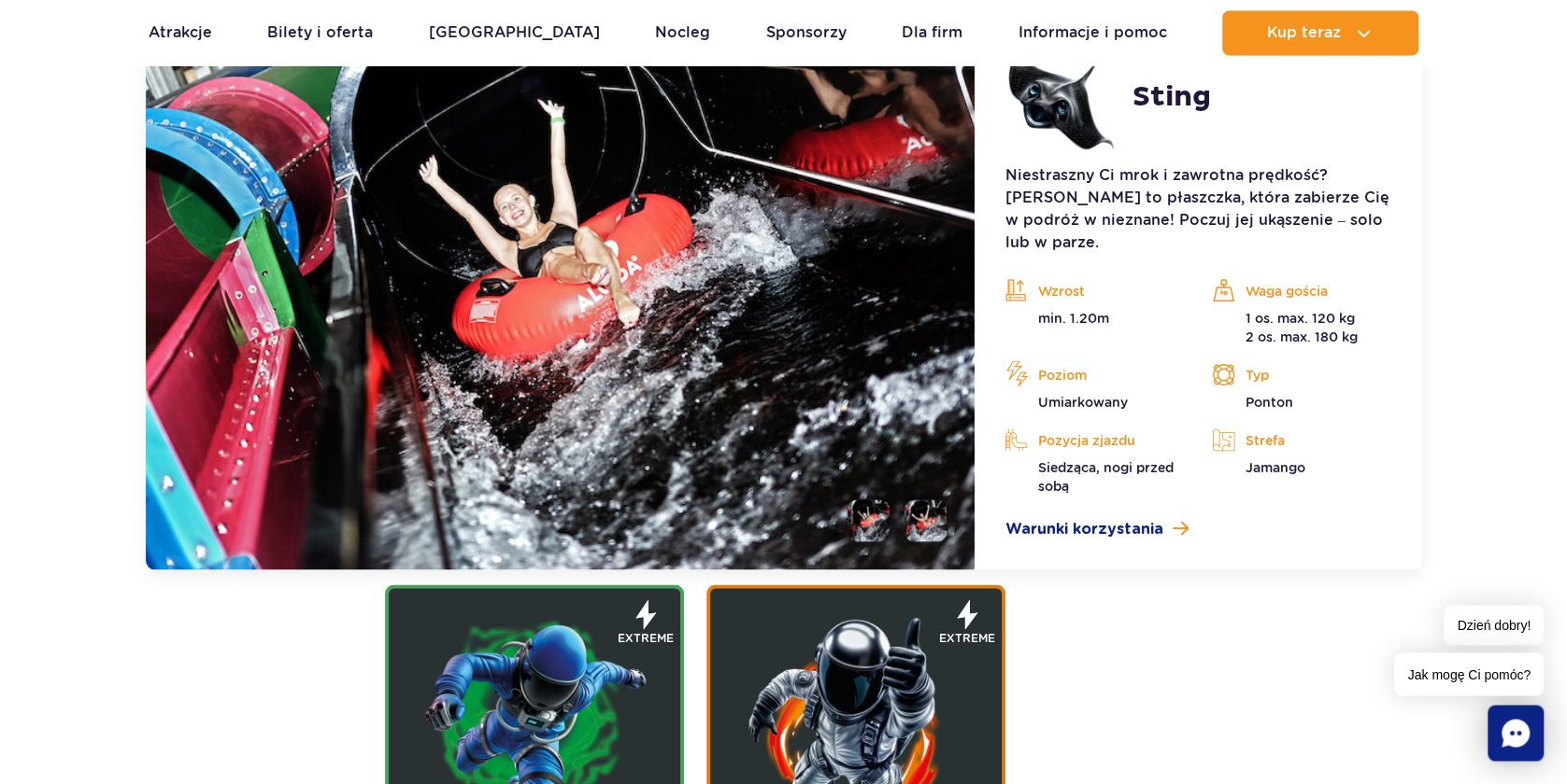
click at [938, 508] on li at bounding box center [926, 520] width 42 height 42
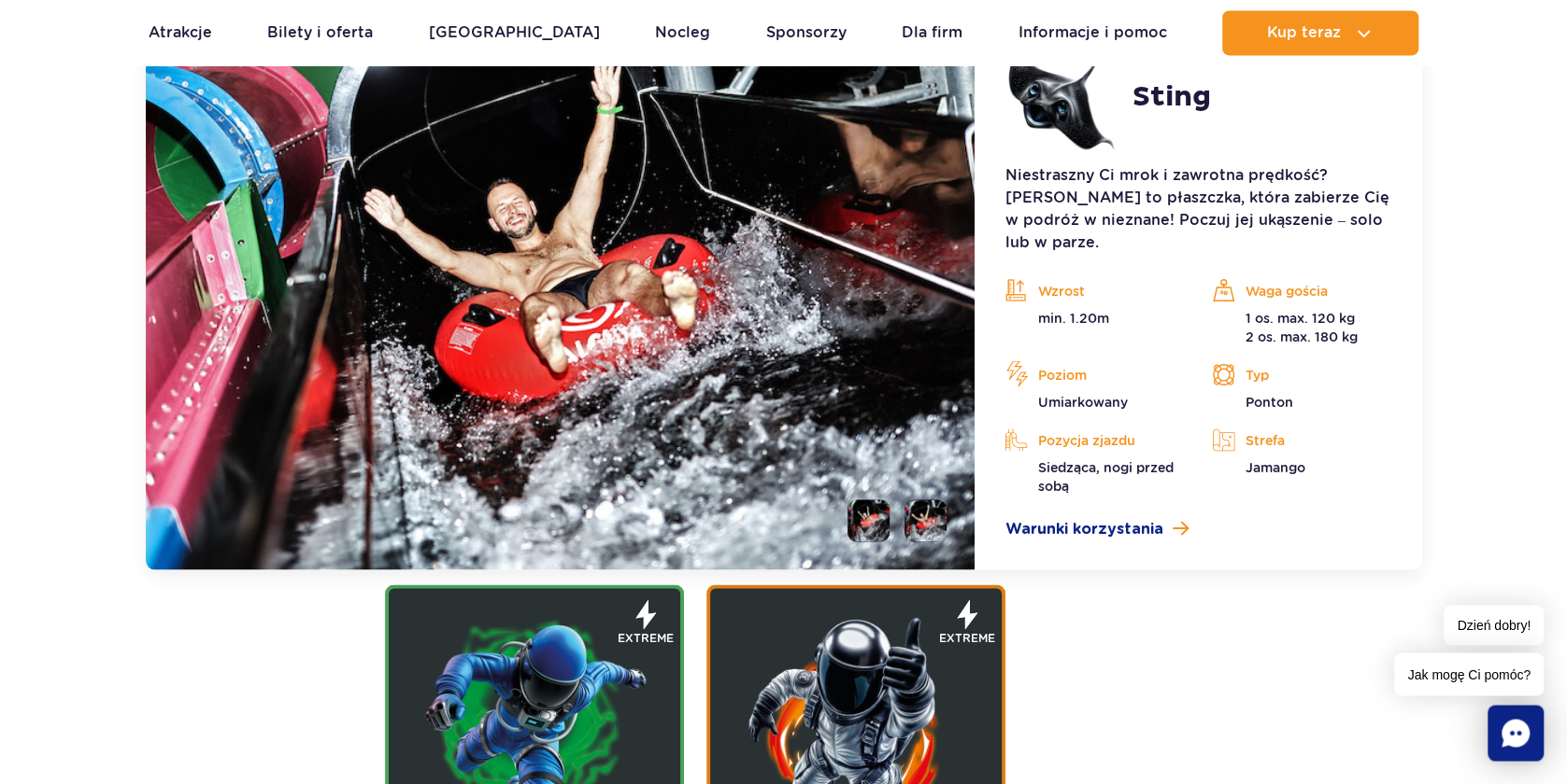
click at [880, 503] on li at bounding box center [869, 520] width 42 height 42
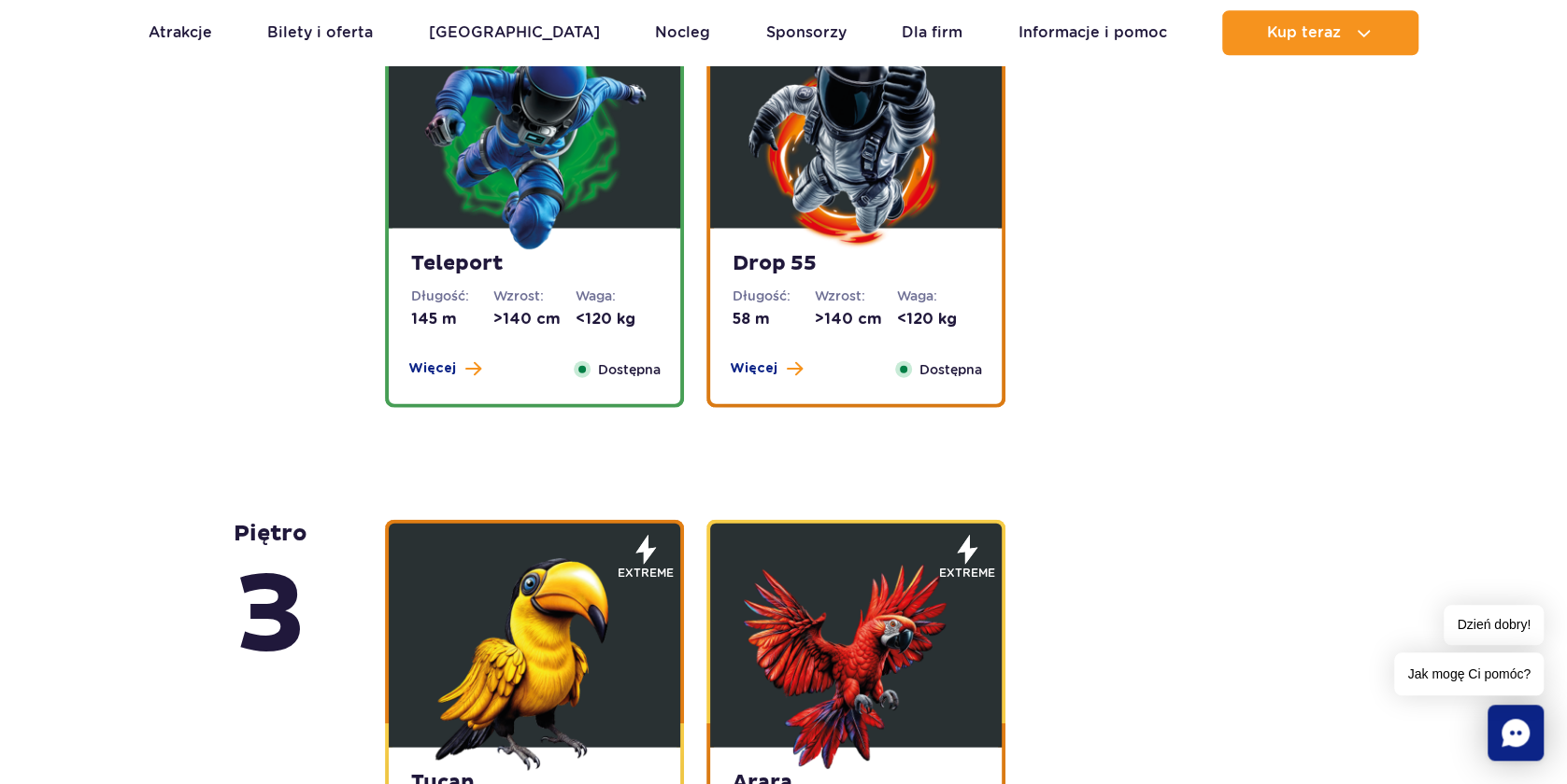
scroll to position [3143, 0]
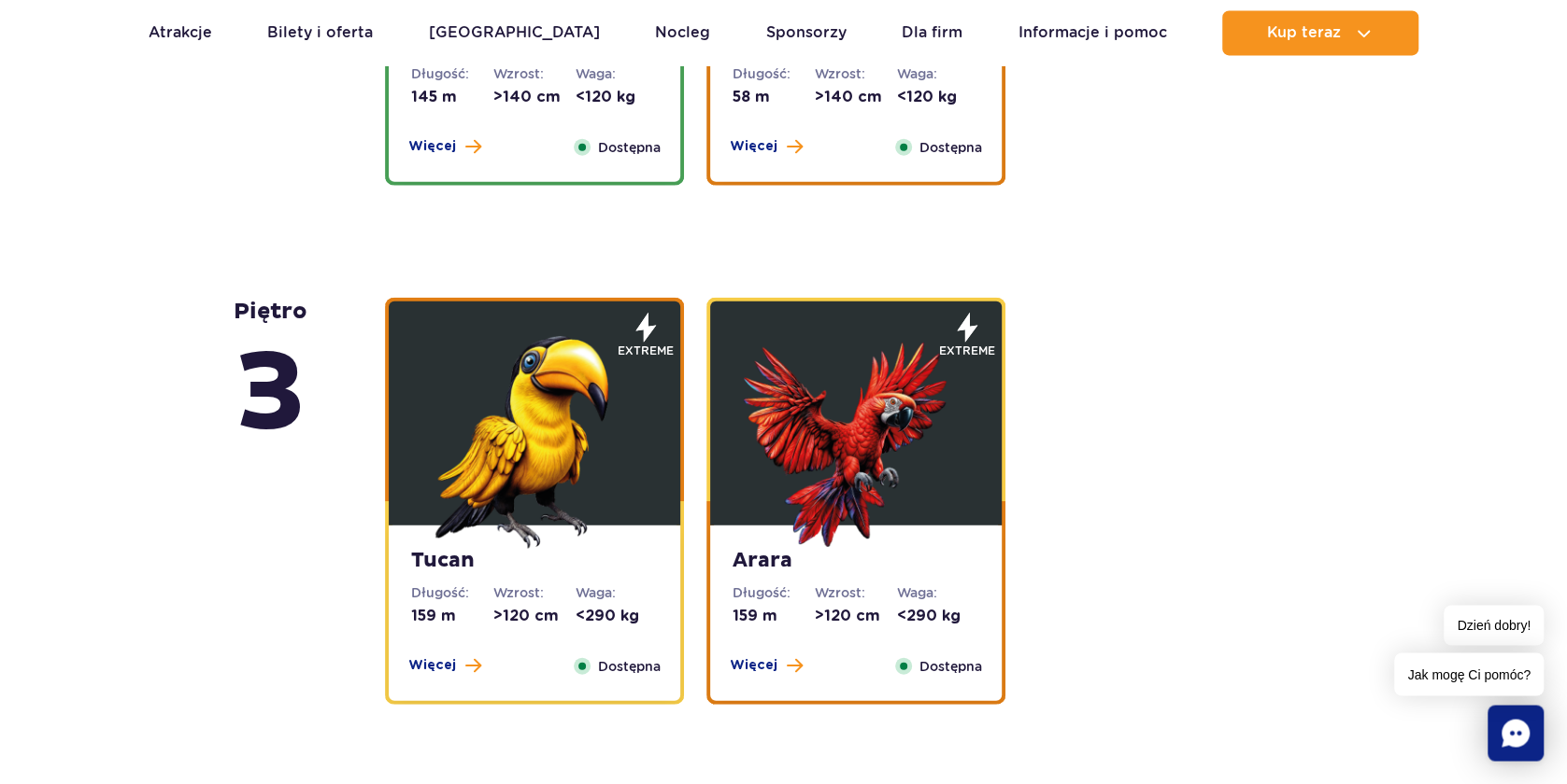
click at [854, 428] on img at bounding box center [856, 437] width 224 height 224
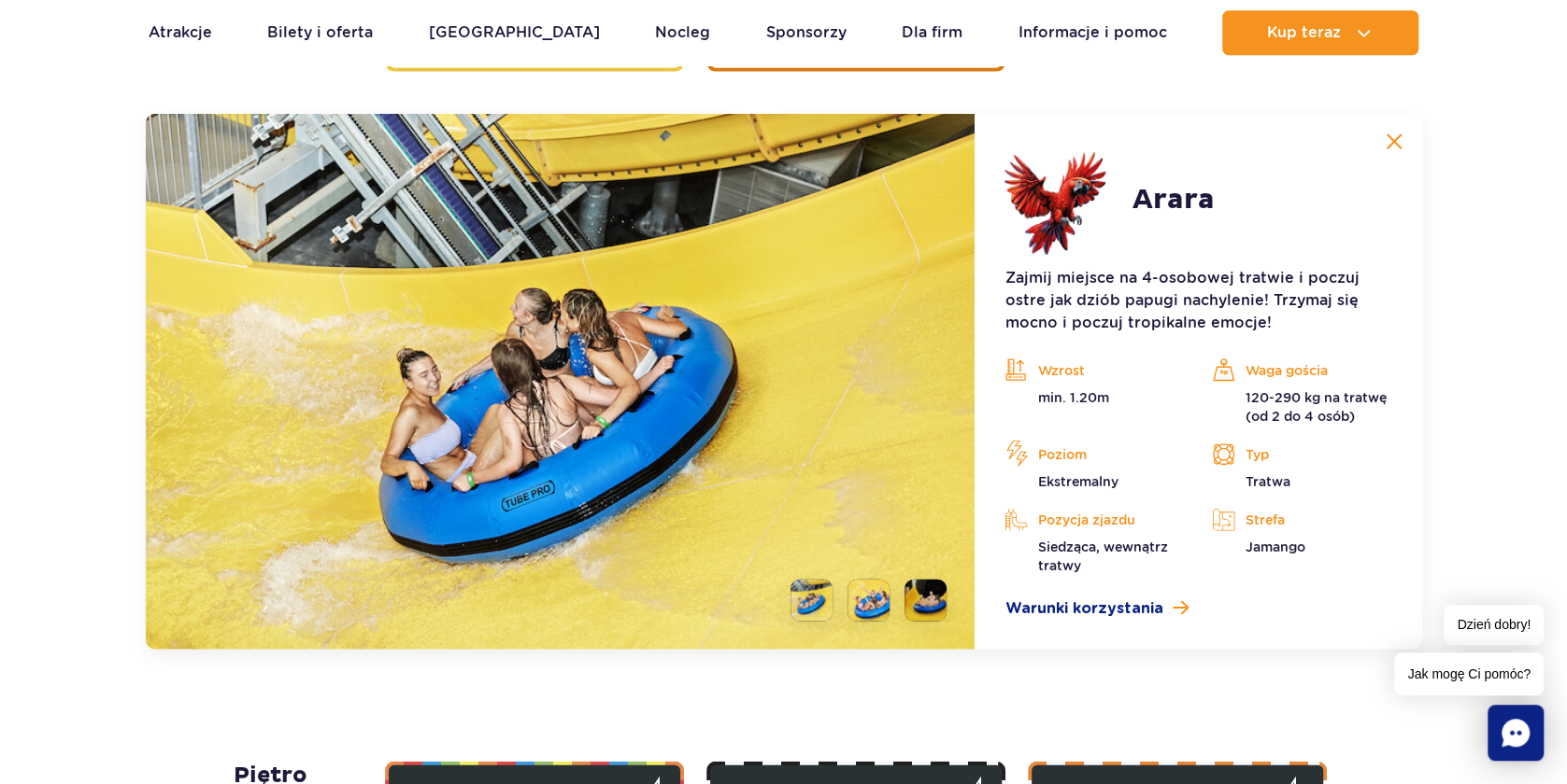
scroll to position [3199, 0]
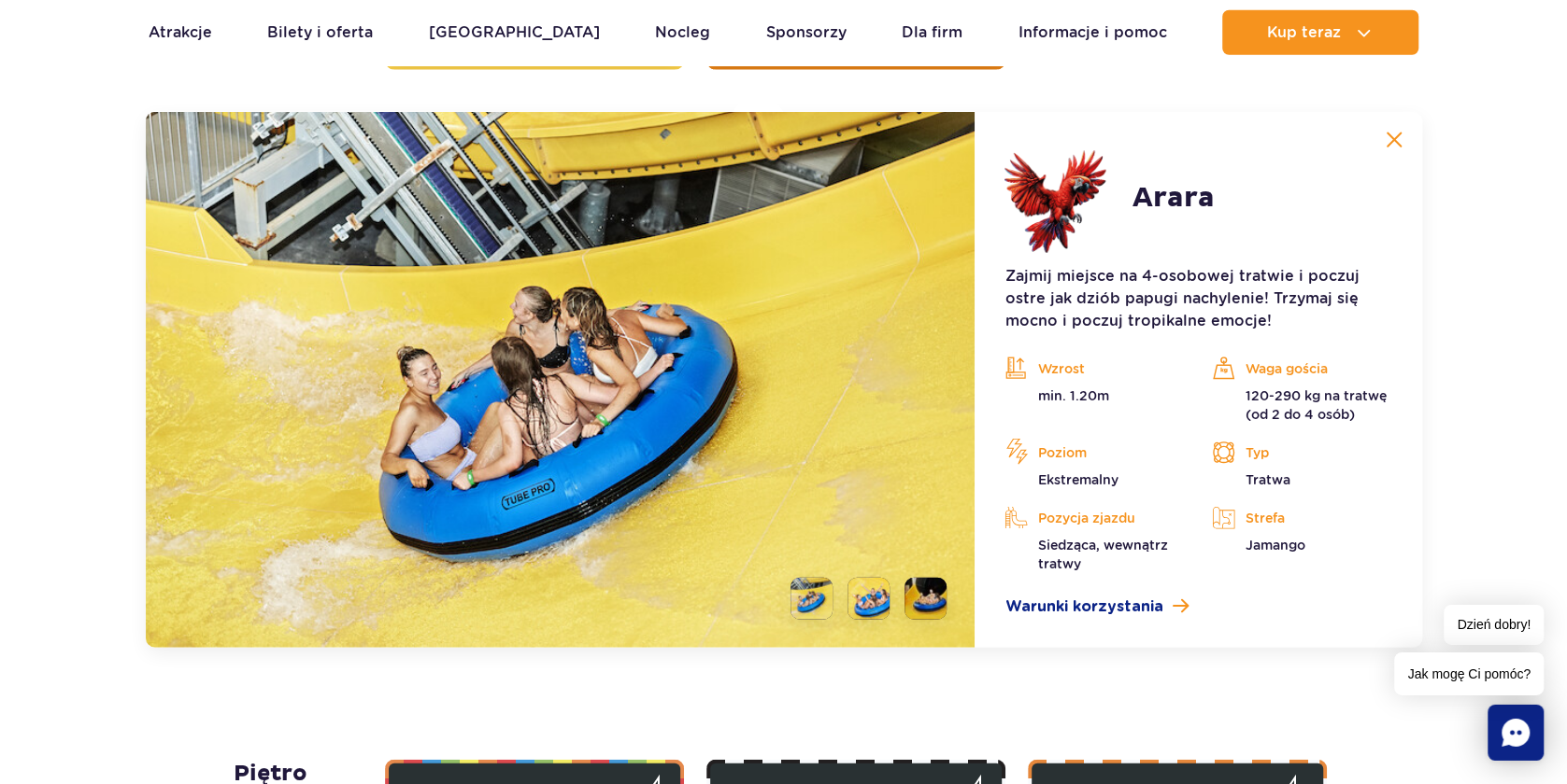
click at [871, 590] on li at bounding box center [869, 599] width 42 height 42
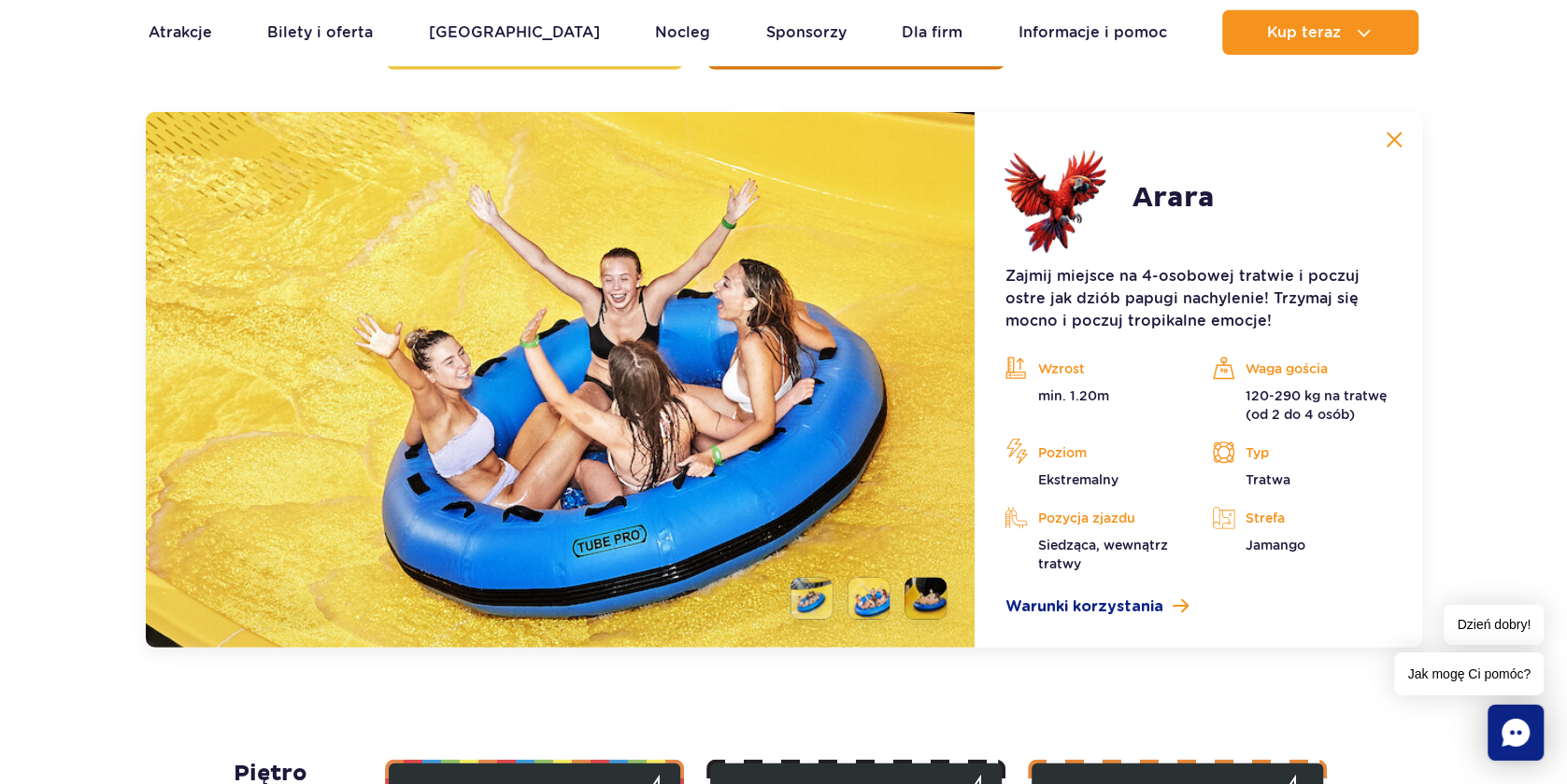
click at [913, 593] on li at bounding box center [926, 599] width 42 height 42
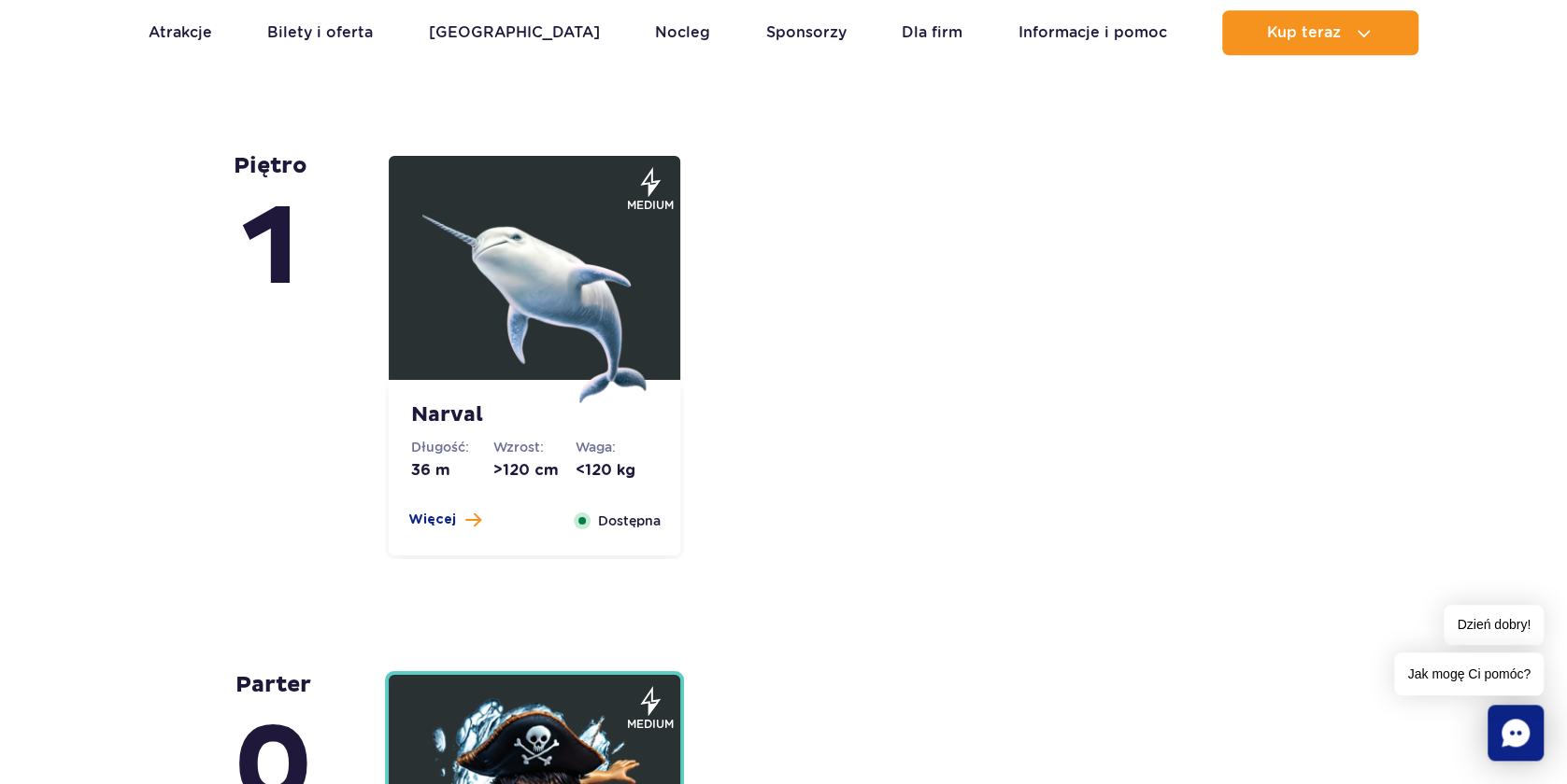
scroll to position [4812, 0]
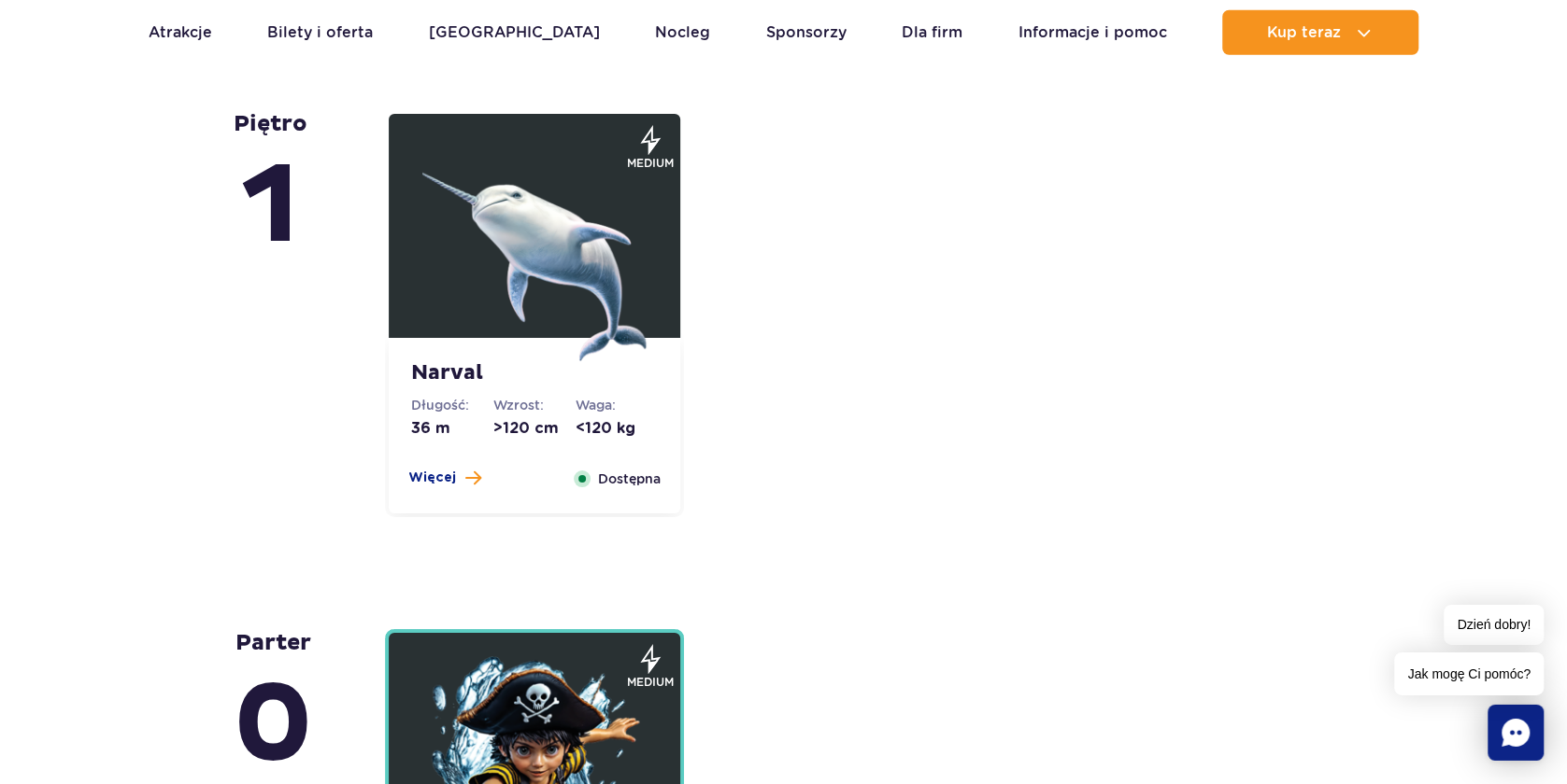
click at [555, 272] on img at bounding box center [534, 249] width 224 height 224
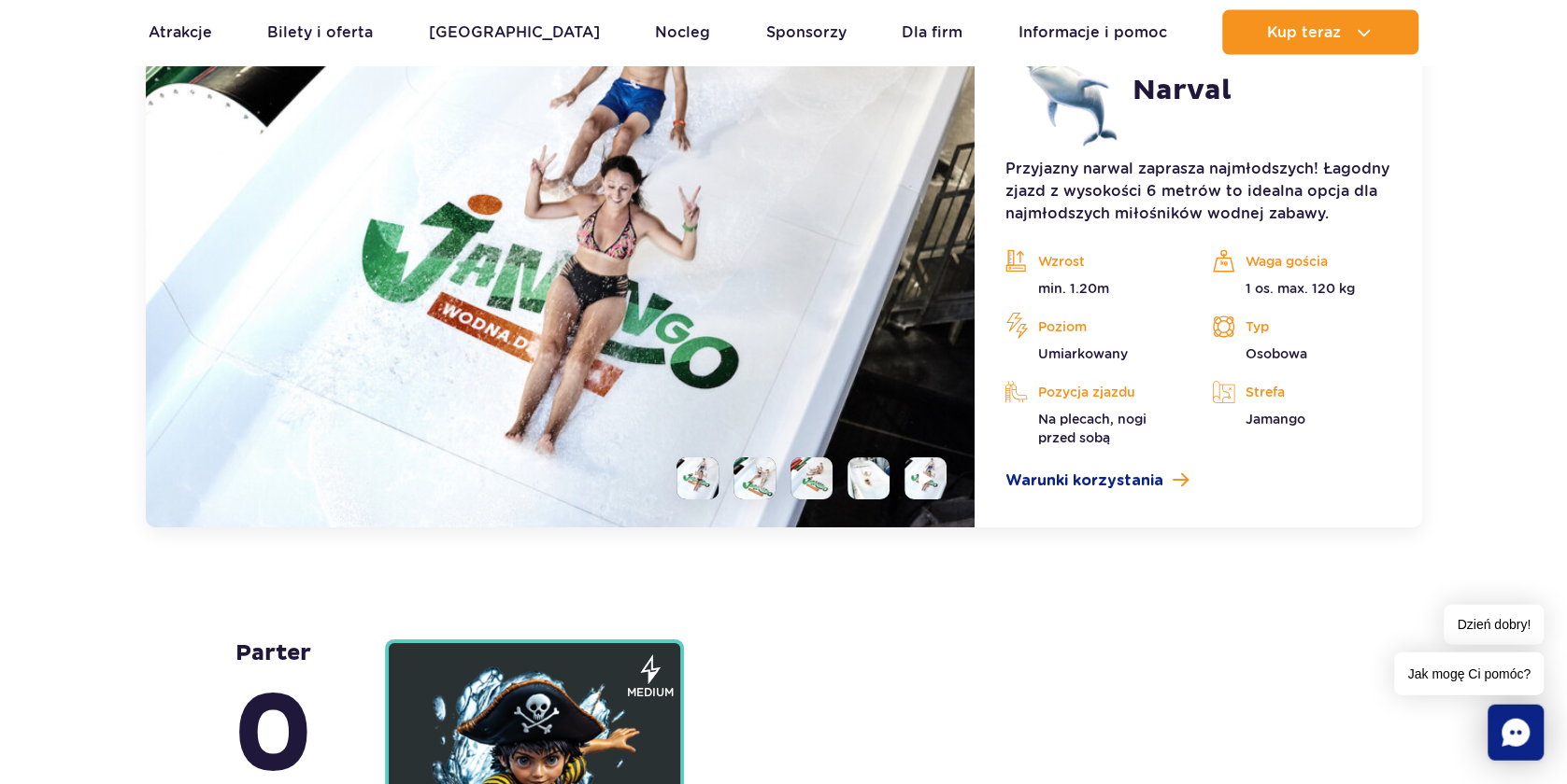
scroll to position [4983, 0]
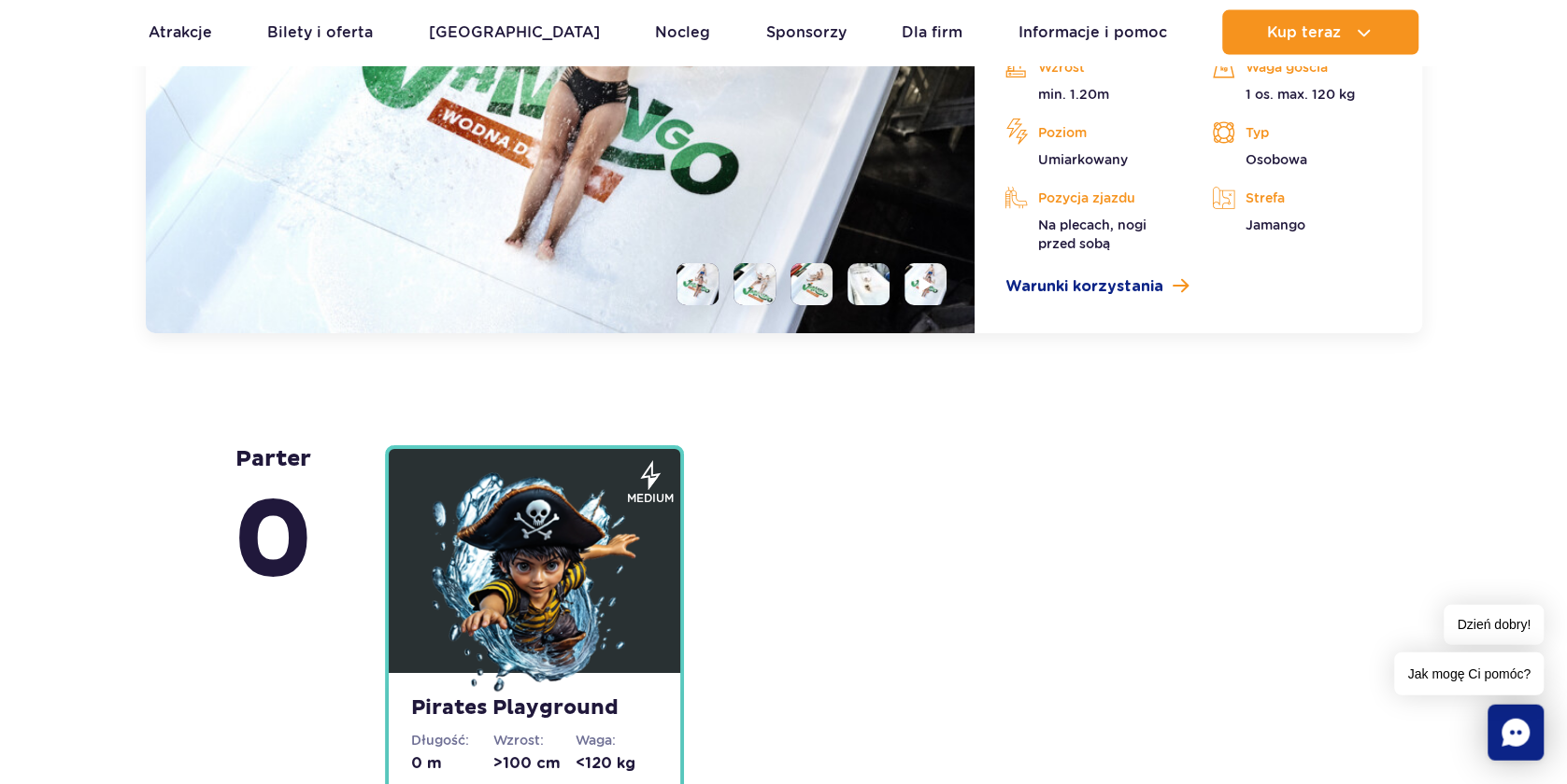
click at [620, 539] on img at bounding box center [534, 585] width 224 height 224
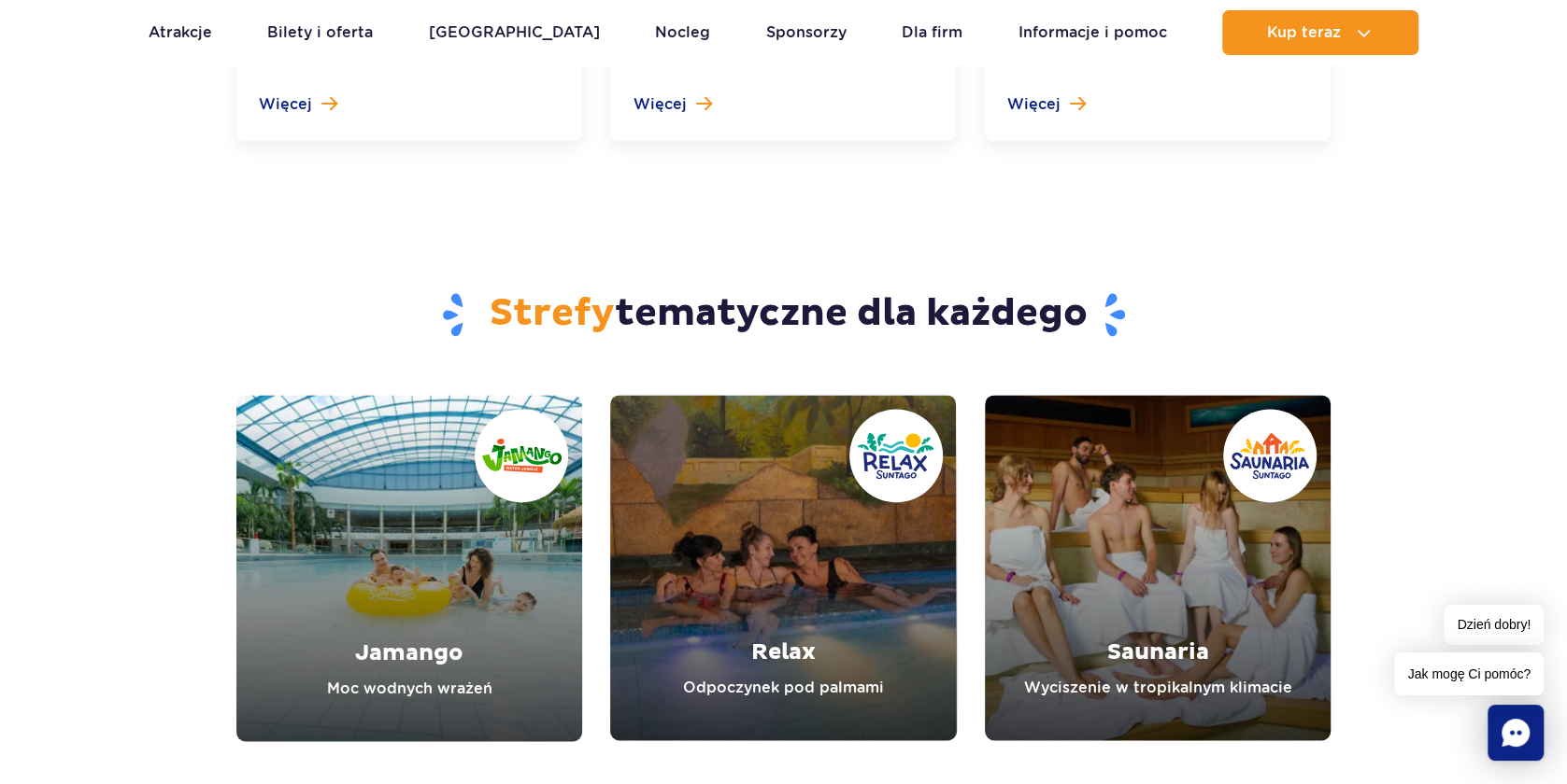
scroll to position [6915, 0]
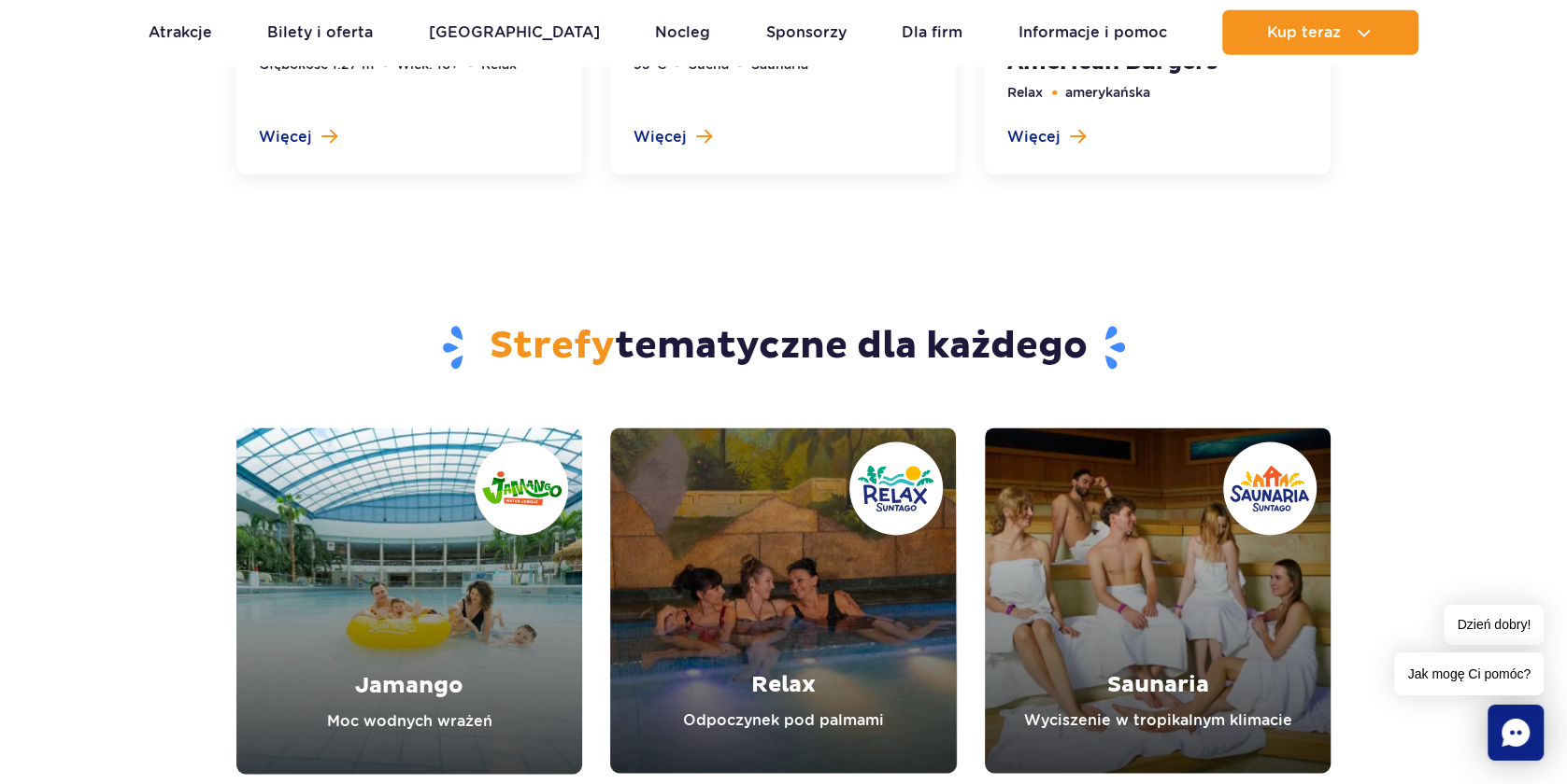
click at [476, 625] on link "Jamango" at bounding box center [409, 601] width 346 height 346
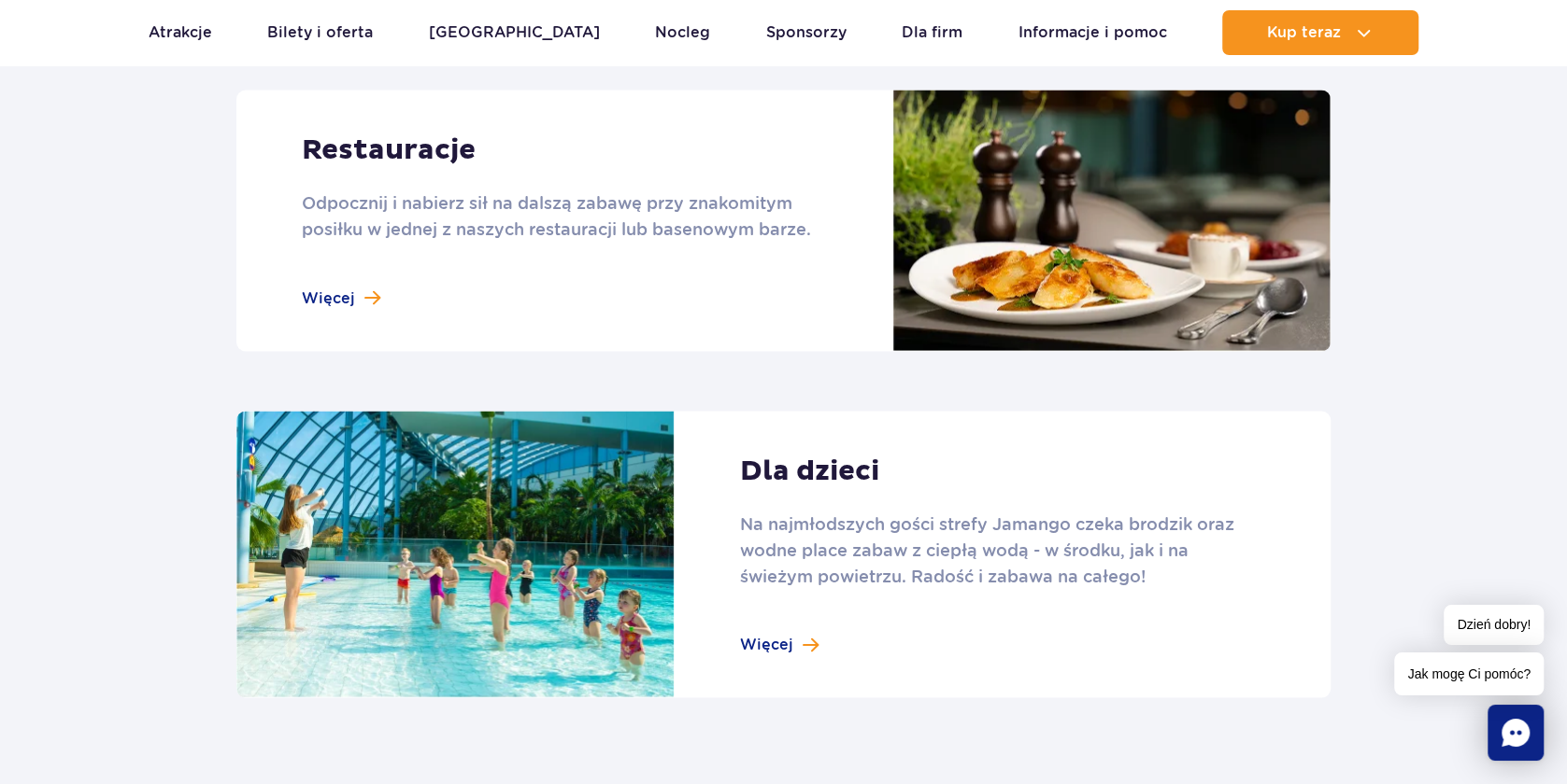
scroll to position [2420, 0]
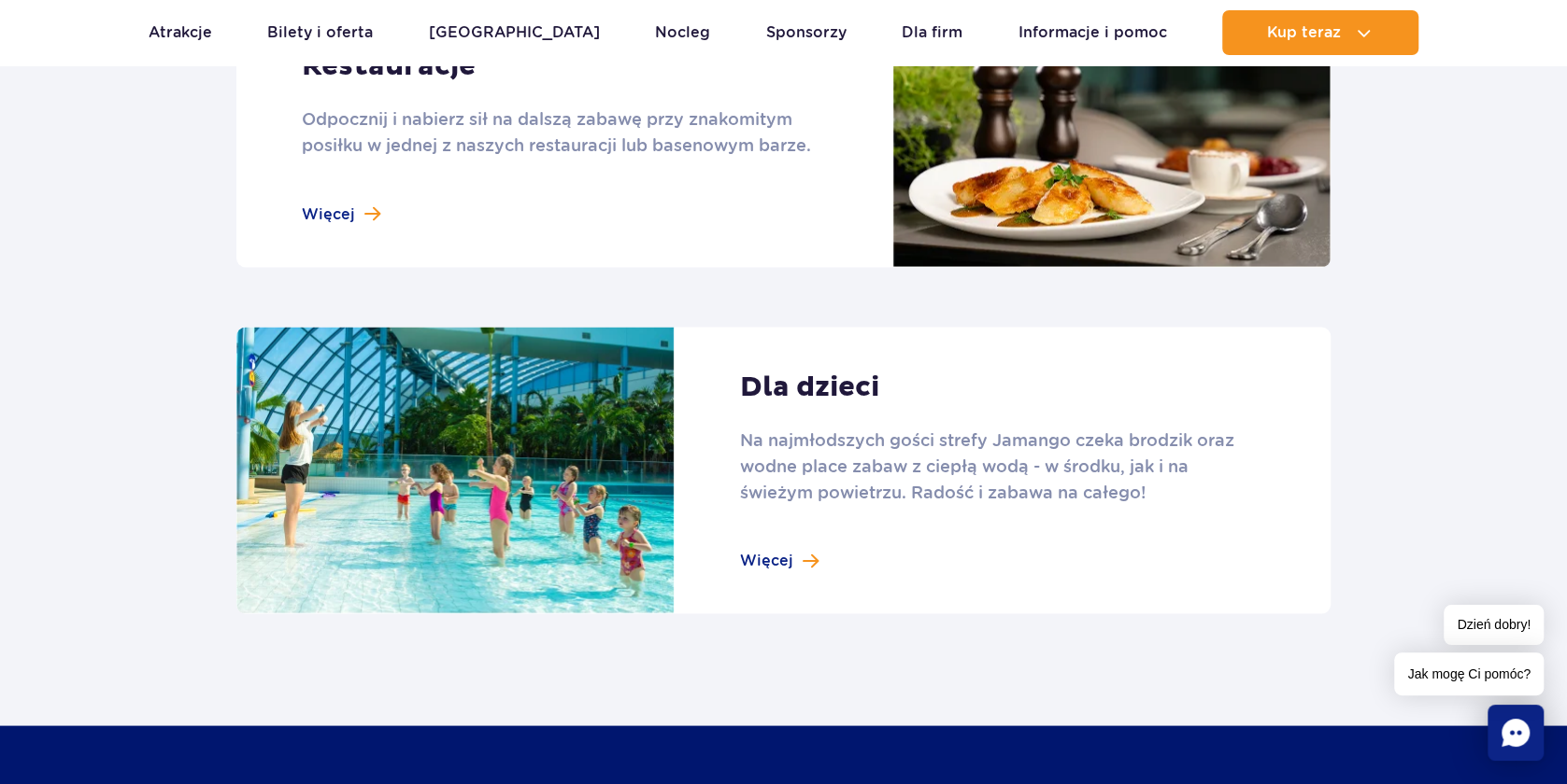
click at [806, 562] on link at bounding box center [784, 470] width 1094 height 288
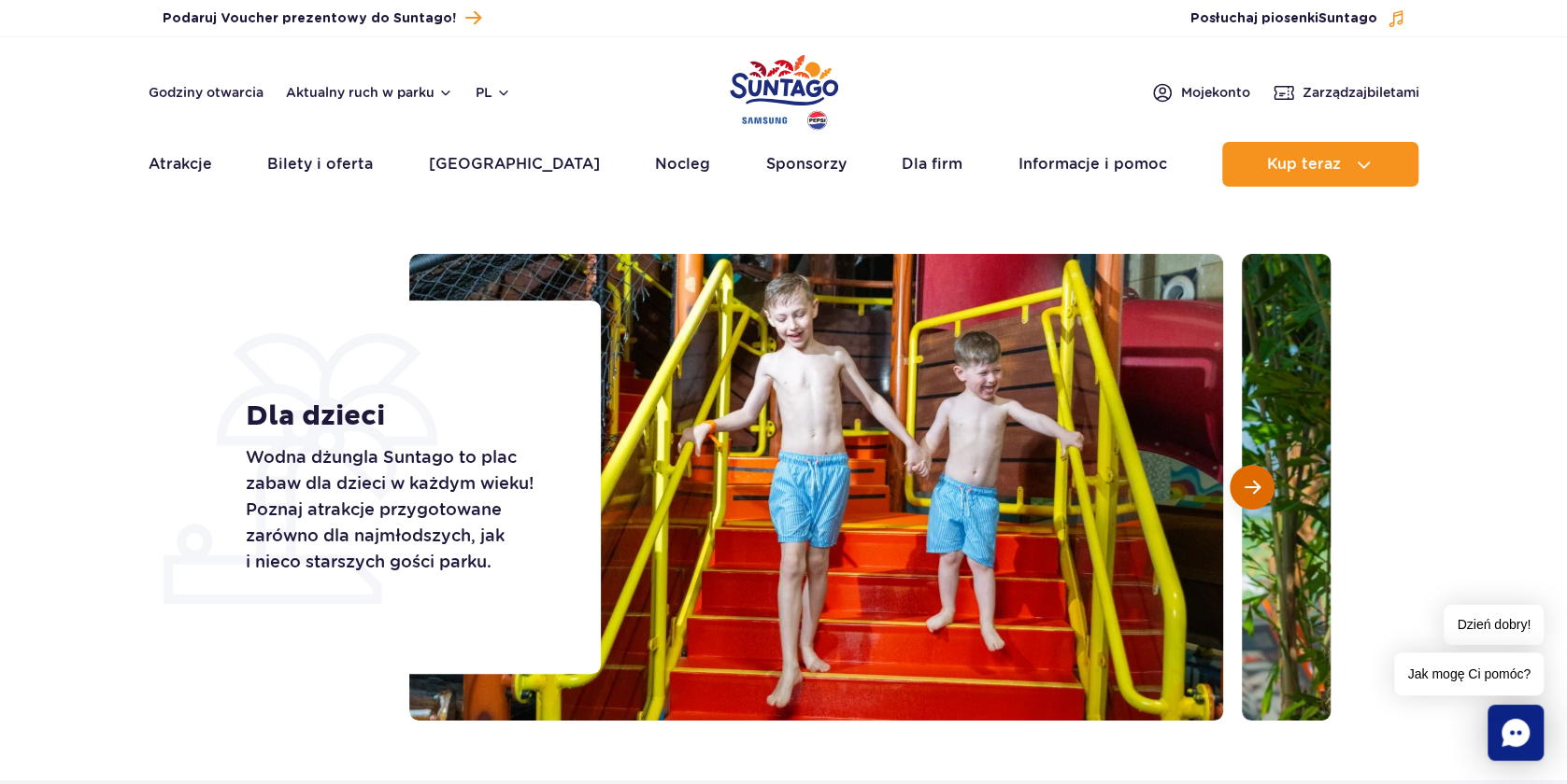
click at [1256, 499] on button "Następny slajd" at bounding box center [1251, 487] width 45 height 45
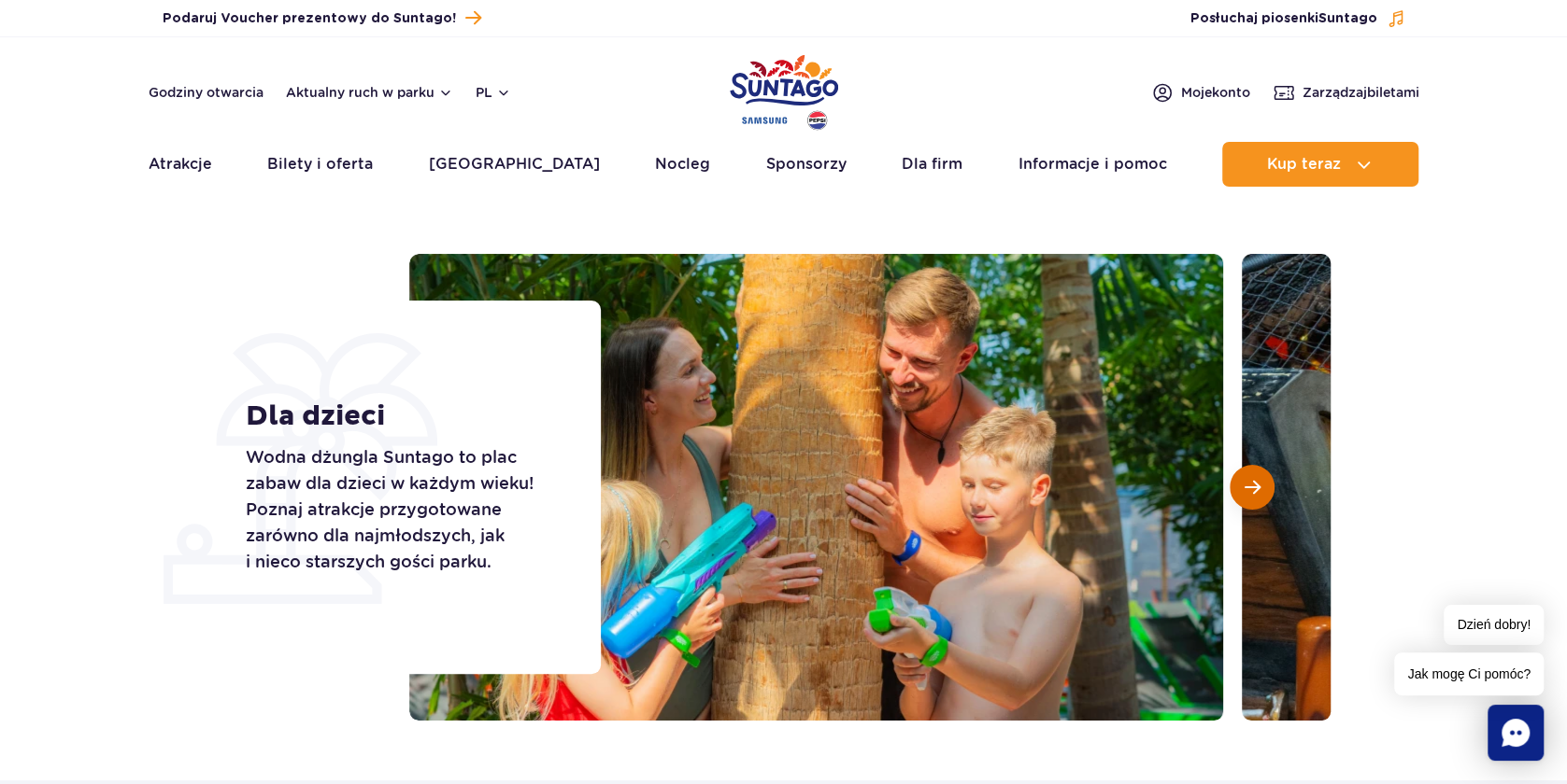
click at [1256, 499] on button "Następny slajd" at bounding box center [1251, 487] width 45 height 45
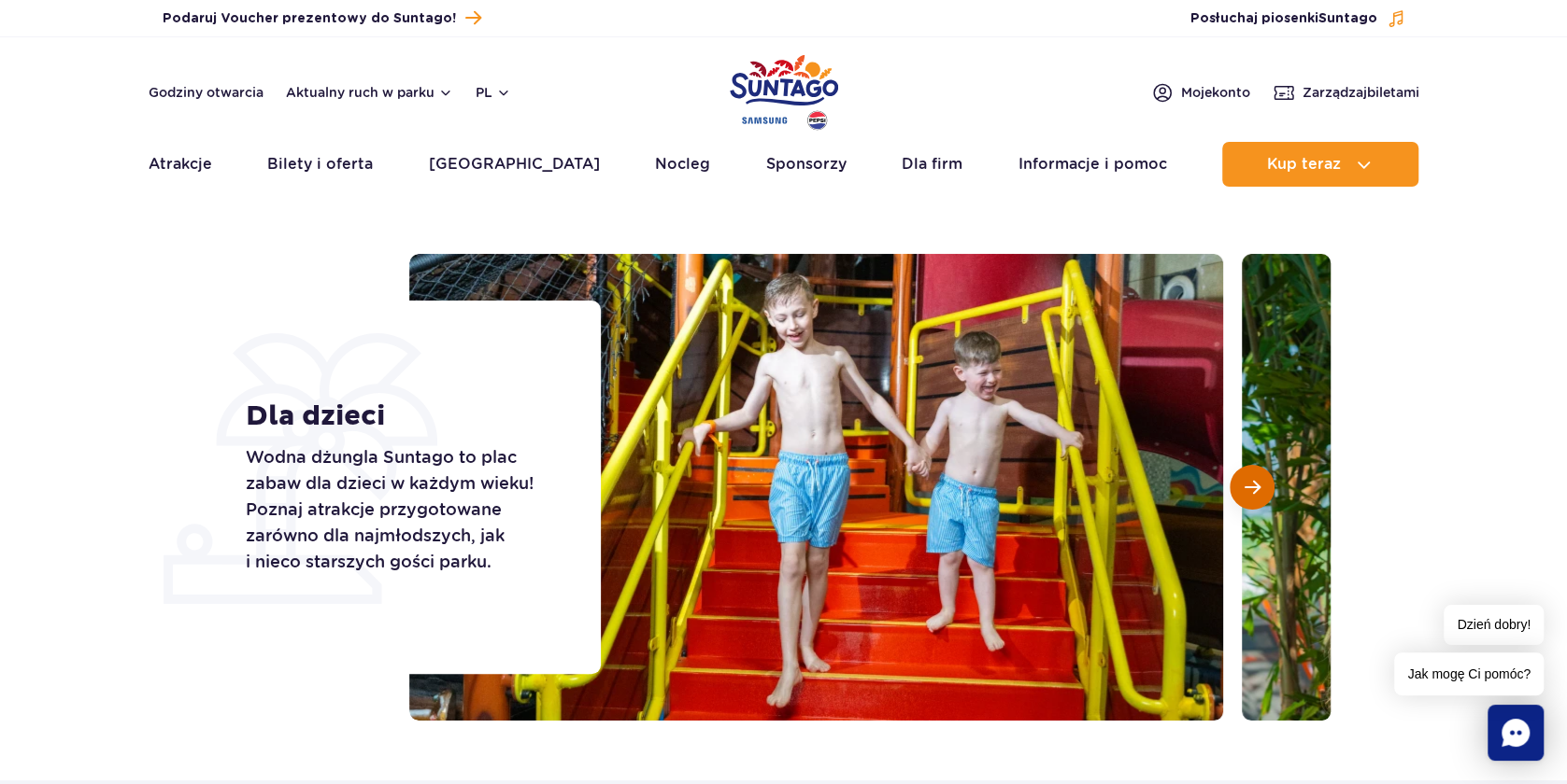
click at [1249, 499] on button "Następny slajd" at bounding box center [1251, 487] width 45 height 45
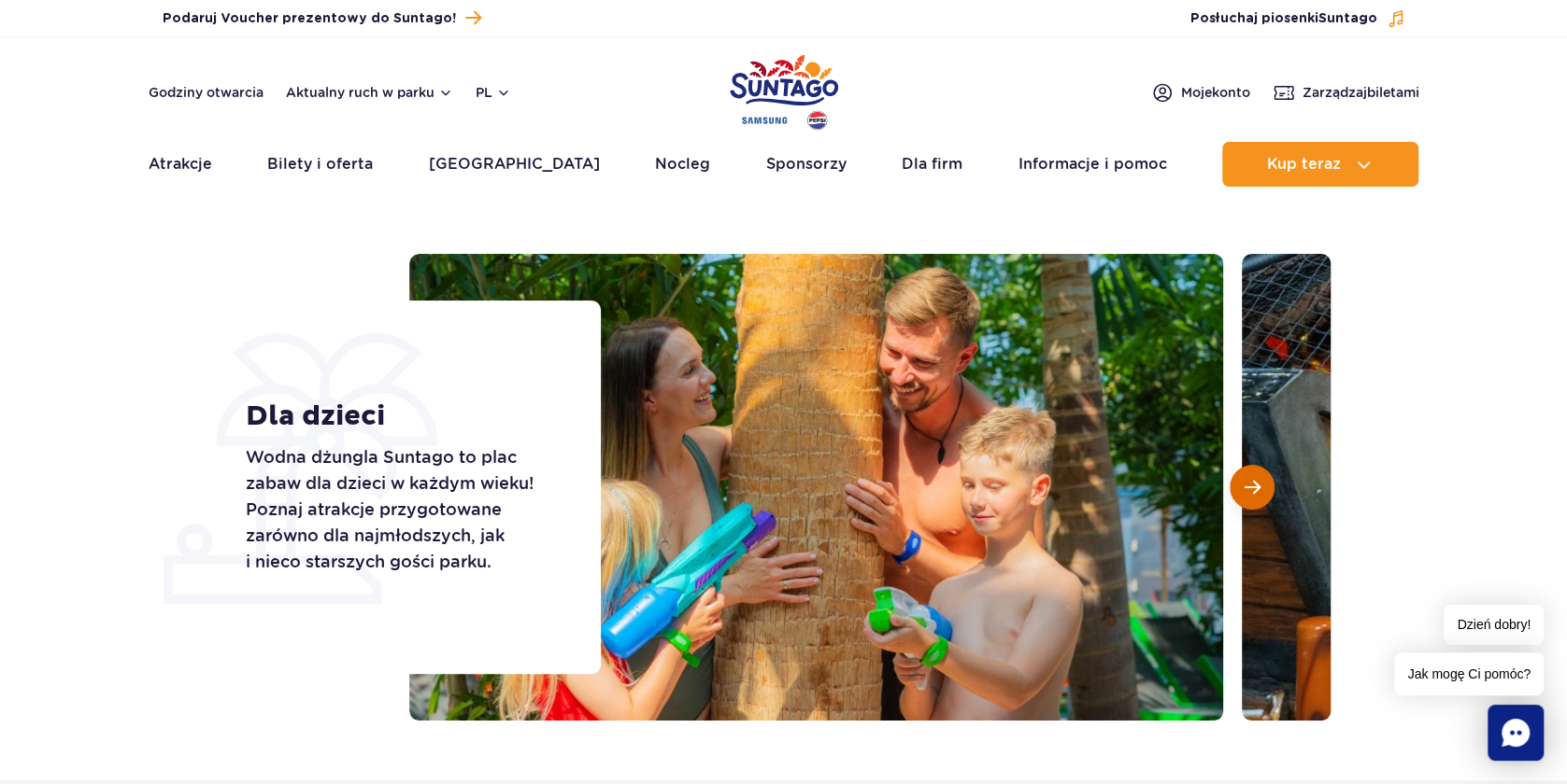
click at [1249, 499] on button "Następny slajd" at bounding box center [1251, 487] width 45 height 45
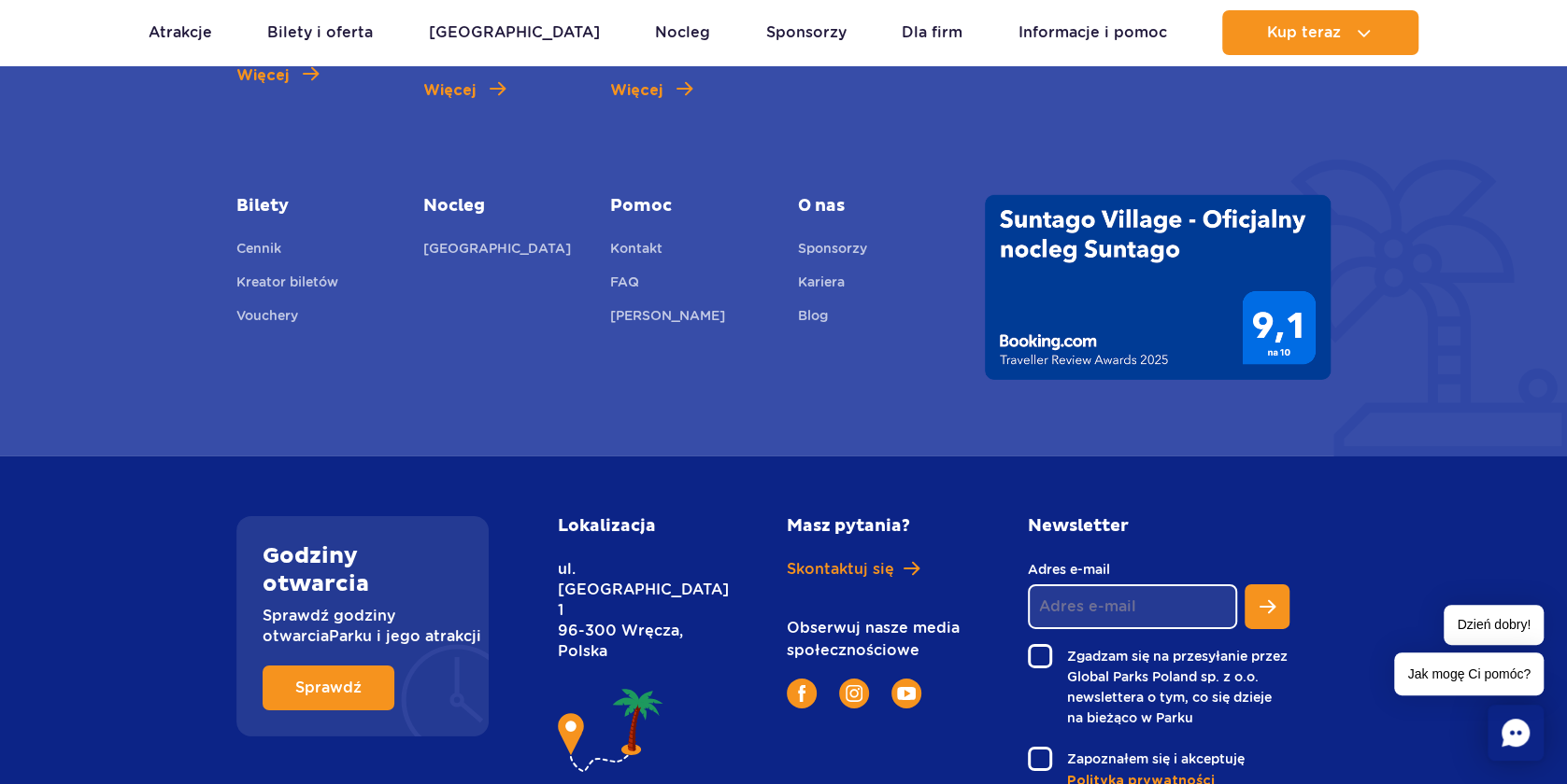
scroll to position [4174, 0]
